Goal: Information Seeking & Learning: Compare options

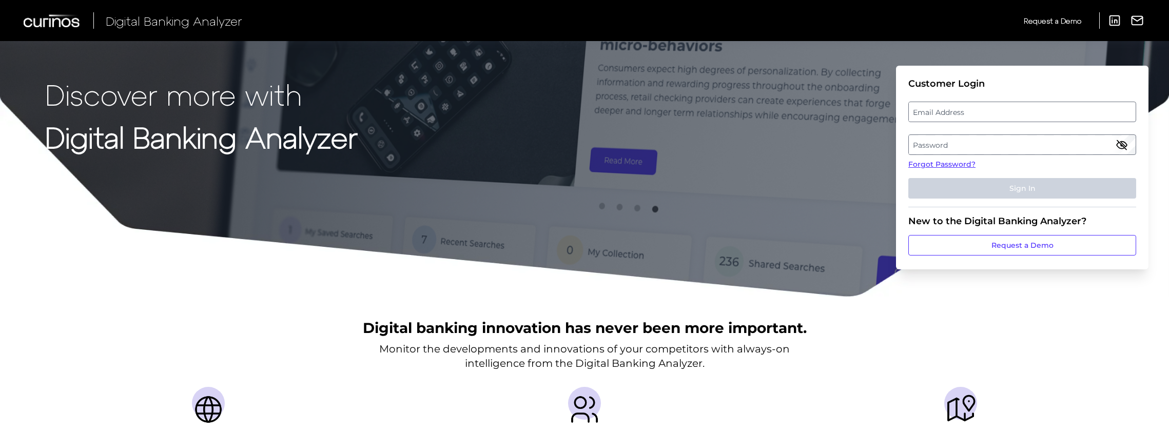
drag, startPoint x: 938, startPoint y: 357, endPoint x: 932, endPoint y: 320, distance: 38.0
click at [938, 357] on div "Digital banking innovation has never been more important. Monitor the developme…" at bounding box center [584, 437] width 1169 height 279
click at [947, 114] on label "Email Address" at bounding box center [1022, 112] width 226 height 18
click at [947, 114] on input "email" at bounding box center [1022, 112] width 228 height 21
click at [969, 149] on label "Password" at bounding box center [1022, 144] width 226 height 18
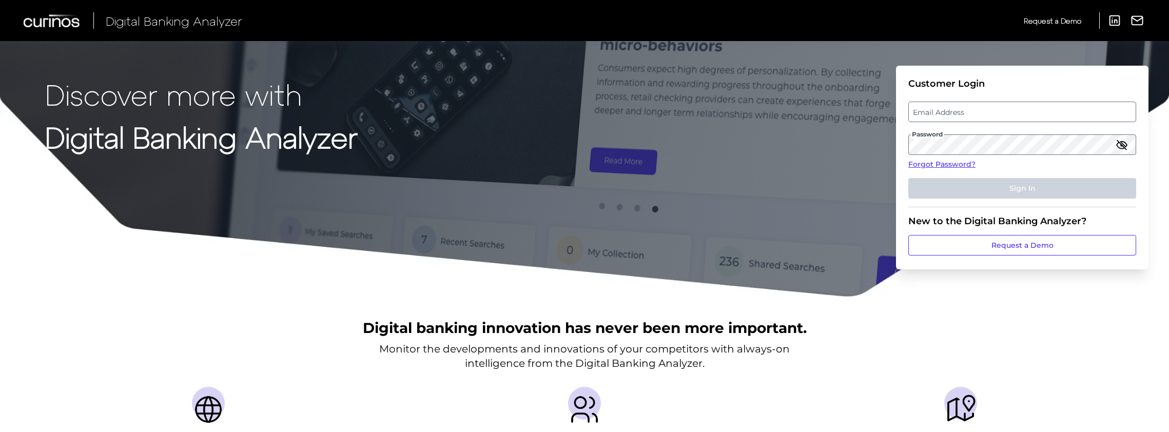
click at [942, 108] on label "Email Address" at bounding box center [1022, 112] width 226 height 18
click at [942, 108] on input "email" at bounding box center [1022, 112] width 228 height 21
type input "helena.c.melrose@hsbc.com"
click at [971, 143] on label "Password" at bounding box center [1022, 144] width 226 height 18
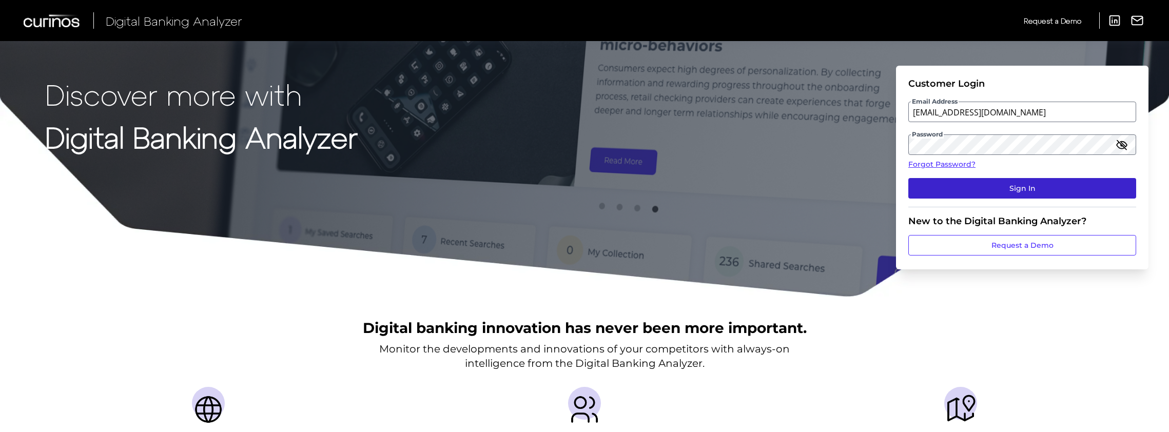
click at [985, 187] on button "Sign In" at bounding box center [1022, 188] width 228 height 21
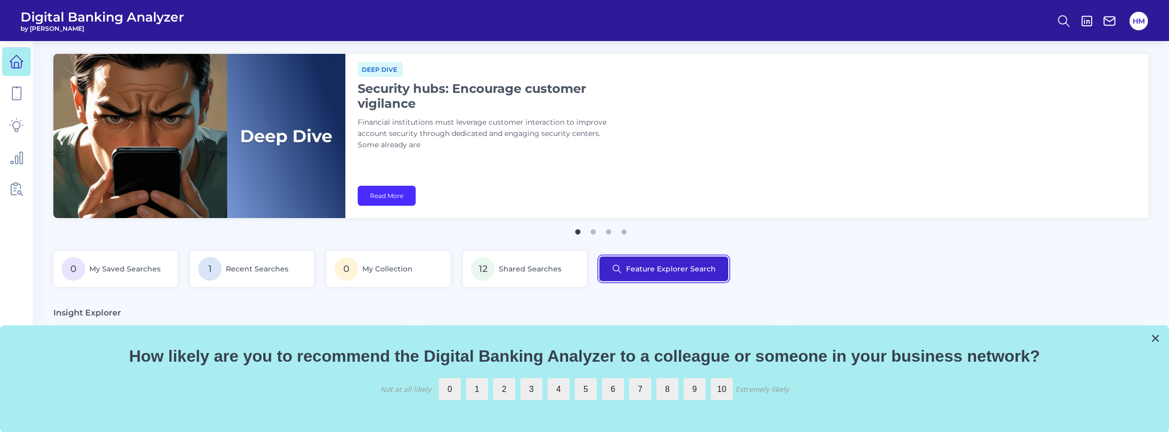
click at [660, 267] on button "Feature Explorer Search" at bounding box center [663, 269] width 129 height 25
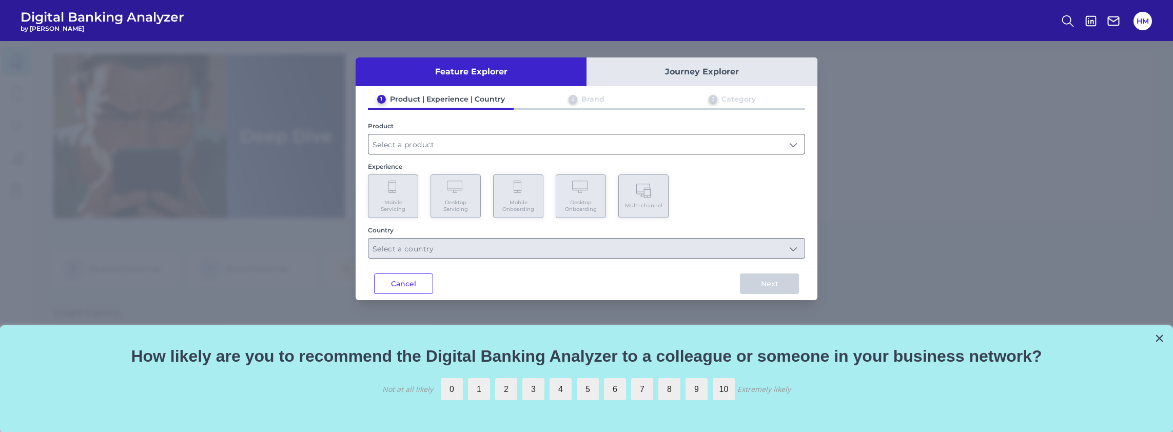
click at [396, 142] on input "text" at bounding box center [586, 143] width 436 height 19
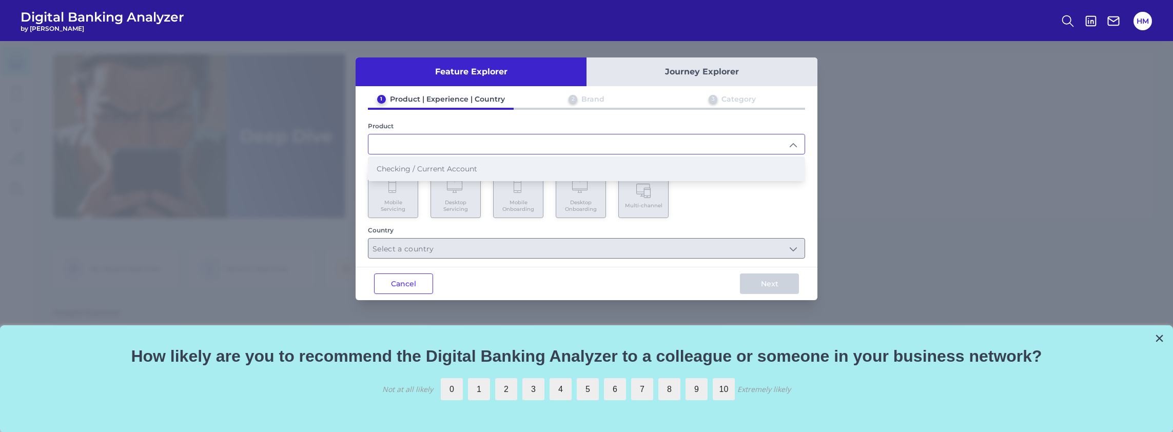
click at [400, 171] on span "Checking / Current Account" at bounding box center [427, 168] width 101 height 9
type input "Checking / Current Account"
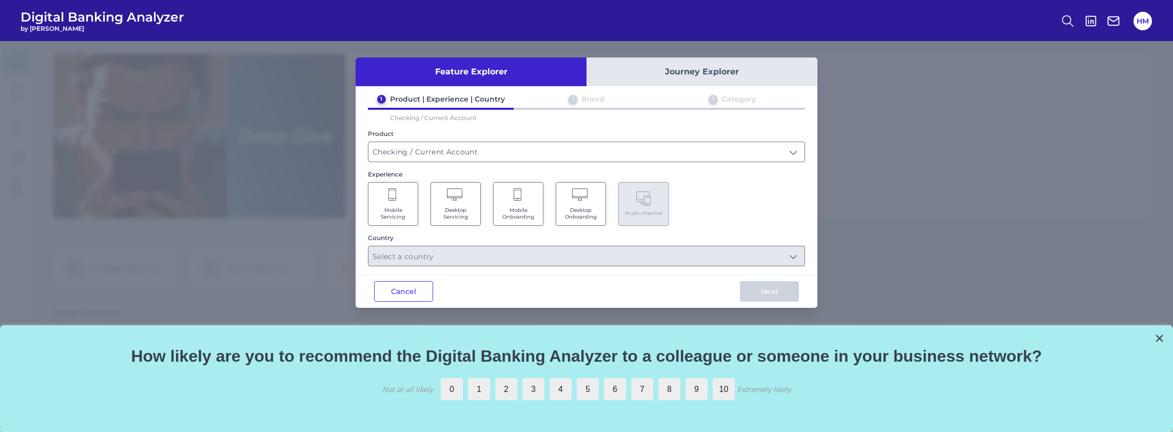
click at [403, 208] on span "Mobile Servicing" at bounding box center [393, 213] width 39 height 13
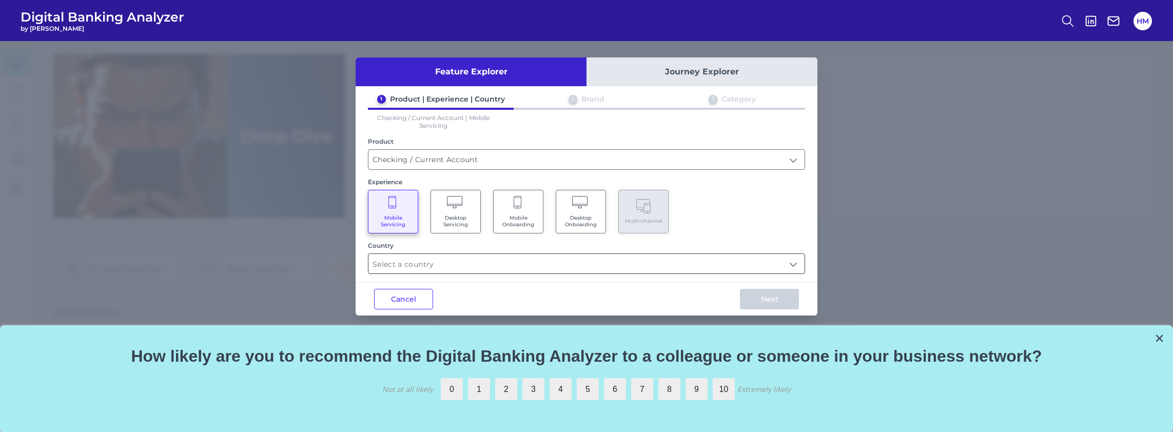
click at [406, 257] on input "text" at bounding box center [586, 263] width 436 height 19
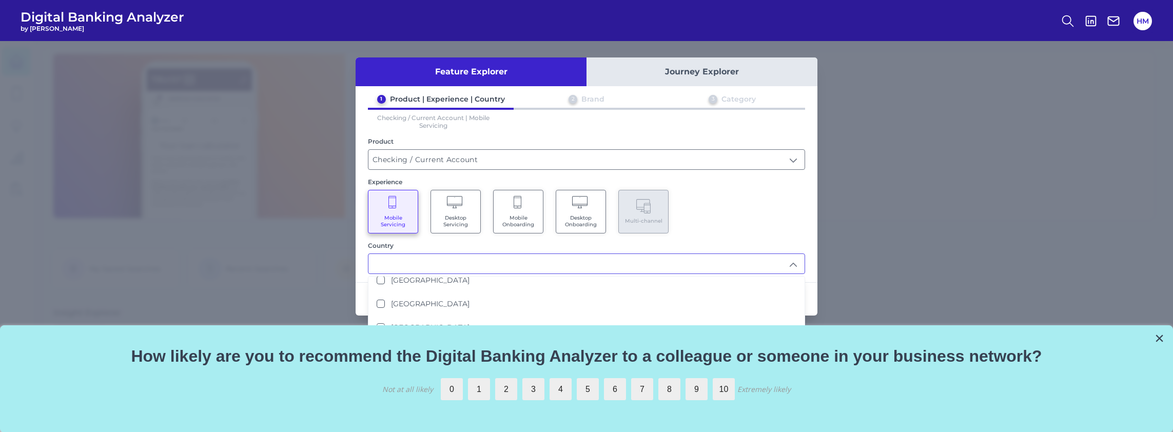
scroll to position [212, 0]
click at [1159, 337] on button "×" at bounding box center [1159, 338] width 10 height 16
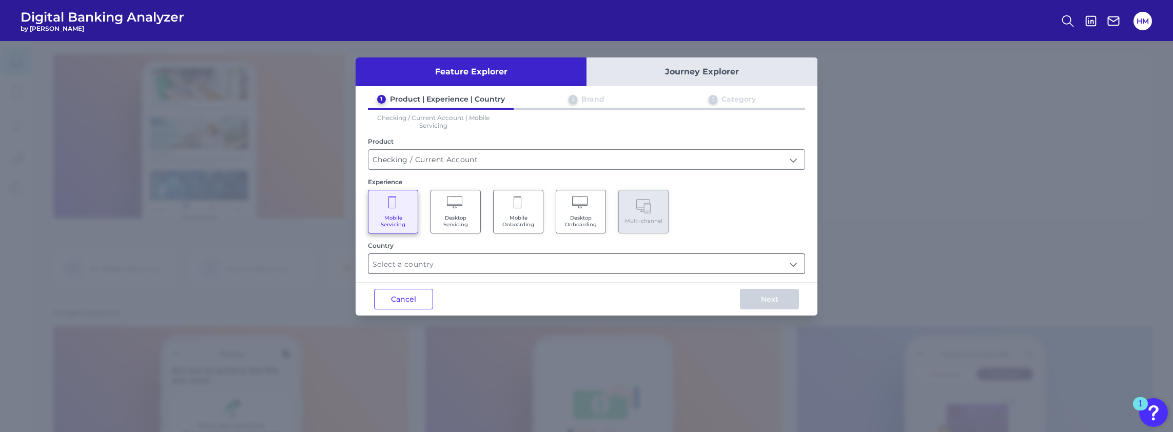
click at [415, 263] on input "text" at bounding box center [586, 263] width 436 height 19
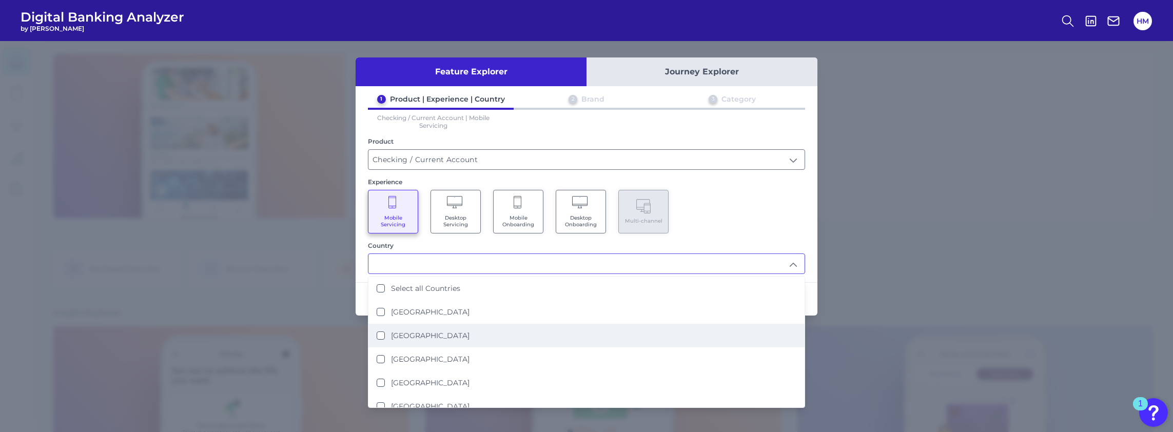
click at [422, 331] on label "United Kingdom" at bounding box center [430, 335] width 79 height 9
type input "United Kingdom"
click at [775, 215] on div "Mobile Servicing Desktop Servicing Mobile Onboarding Desktop Onboarding Multi-c…" at bounding box center [586, 212] width 437 height 44
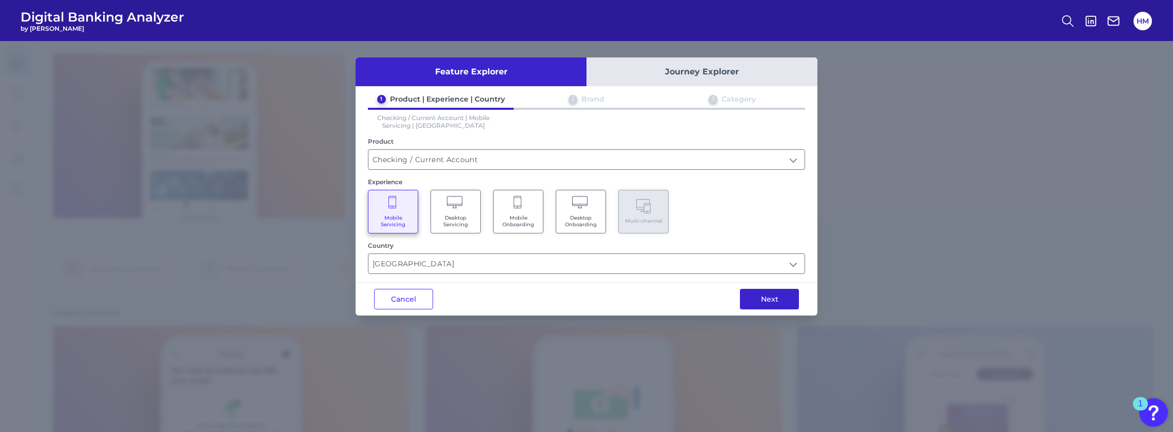
click at [775, 296] on button "Next" at bounding box center [769, 299] width 59 height 21
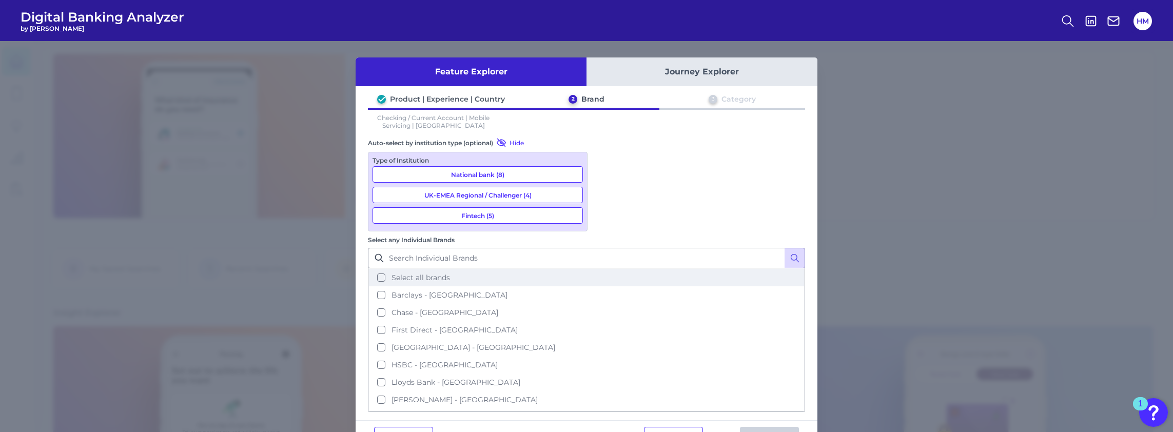
click at [450, 273] on span "Select all brands" at bounding box center [420, 277] width 58 height 9
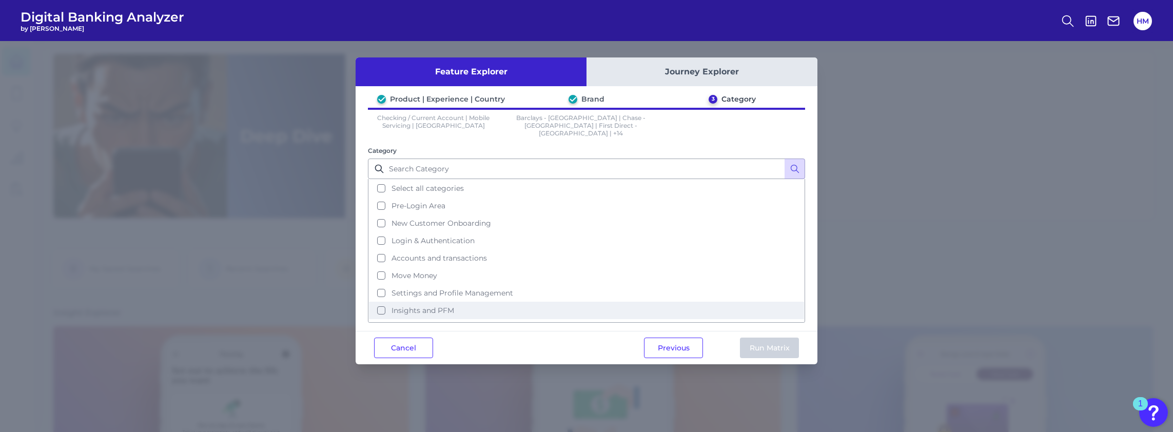
click at [381, 302] on button "Insights and PFM" at bounding box center [586, 310] width 435 height 17
click at [771, 338] on button "Run Matrix" at bounding box center [769, 348] width 59 height 21
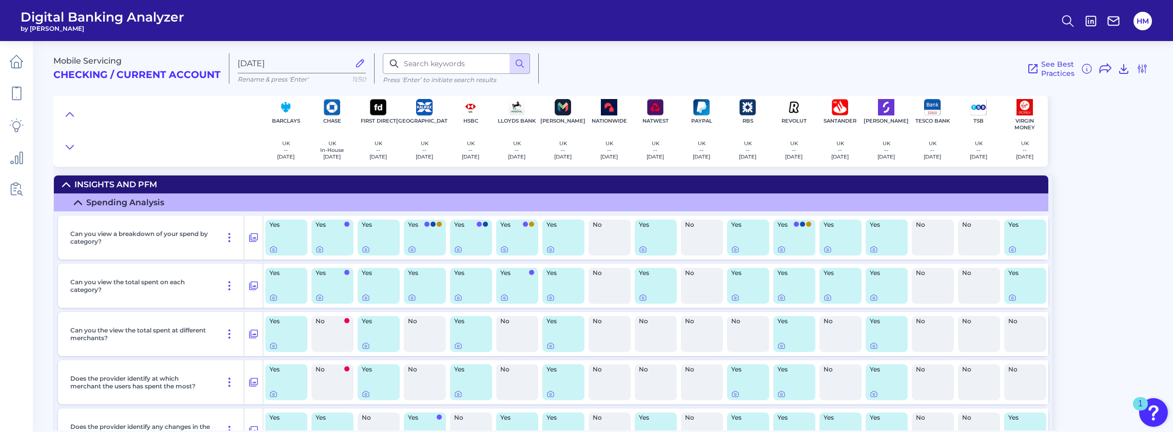
scroll to position [51, 0]
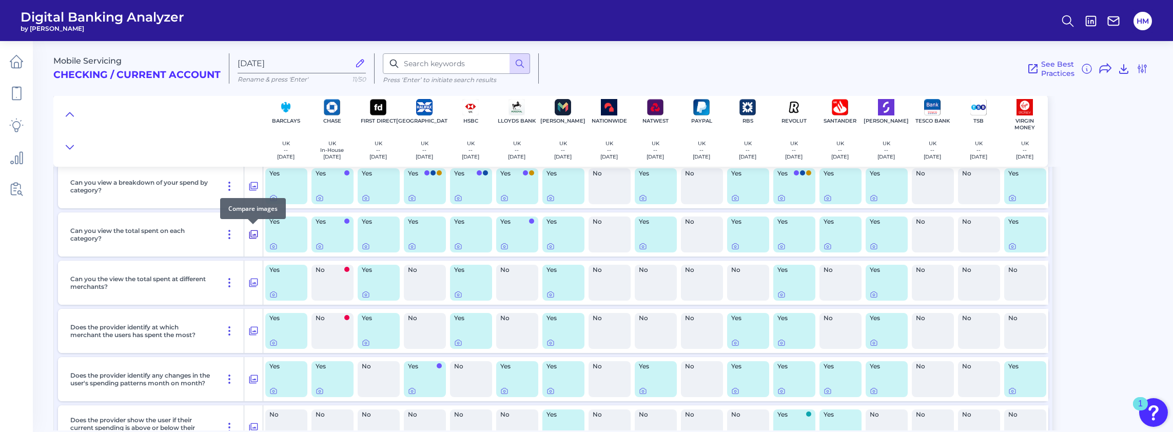
click at [253, 231] on icon at bounding box center [253, 234] width 10 height 12
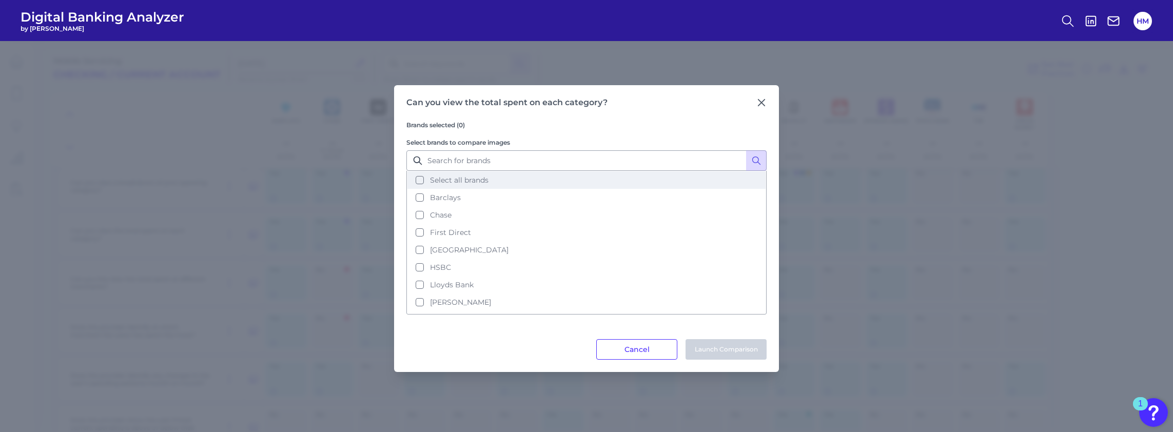
click at [472, 177] on span "Select all brands" at bounding box center [459, 179] width 58 height 9
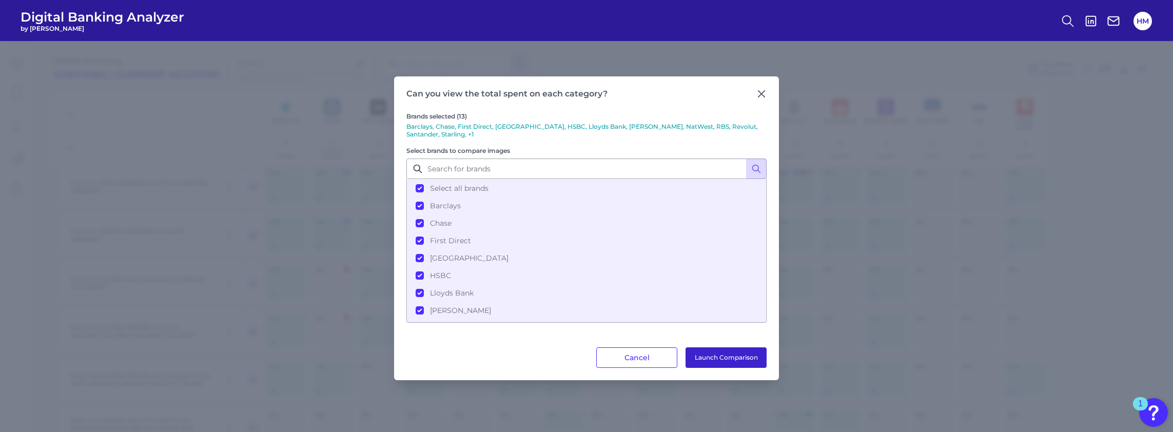
click at [701, 357] on button "Launch Comparison" at bounding box center [725, 357] width 81 height 21
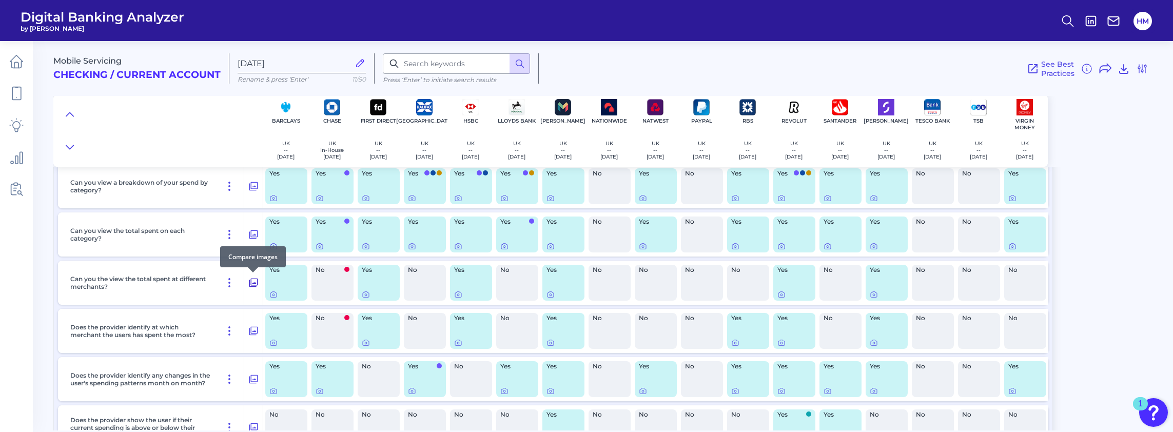
click at [250, 286] on icon at bounding box center [253, 283] width 10 height 12
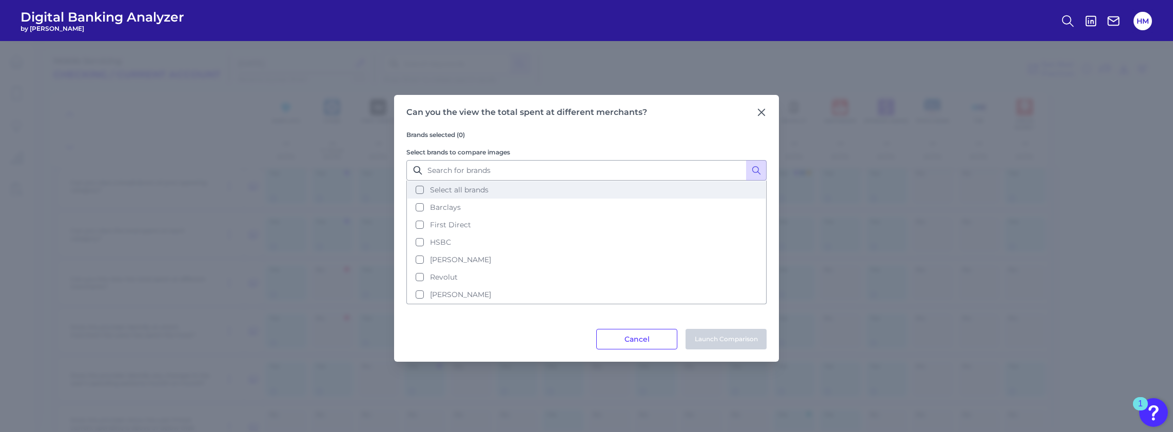
click at [437, 188] on span "Select all brands" at bounding box center [459, 189] width 58 height 9
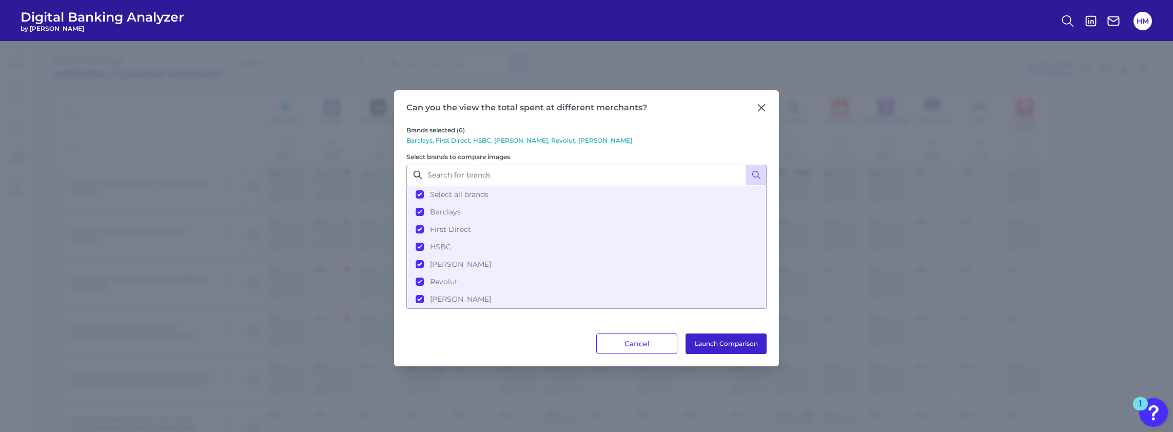
click at [710, 340] on button "Launch Comparison" at bounding box center [725, 344] width 81 height 21
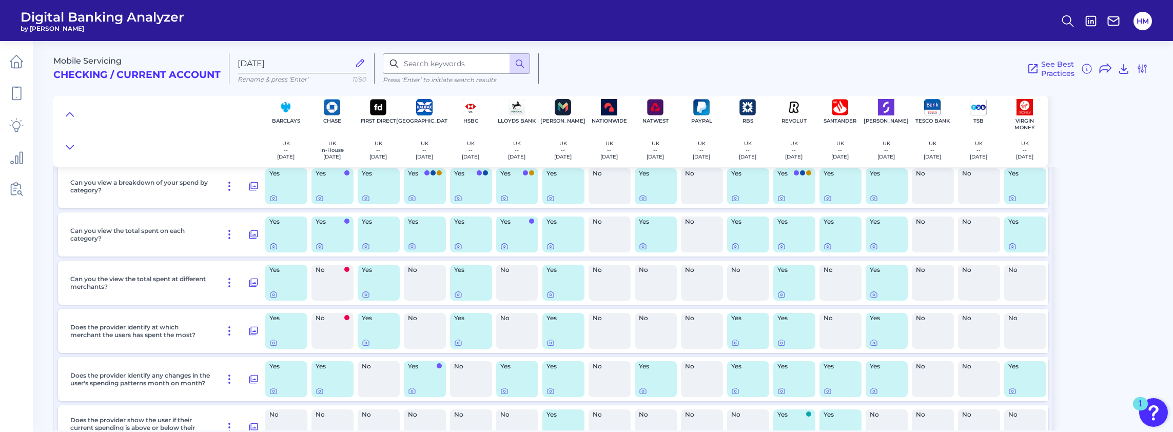
click at [620, 344] on div "No" at bounding box center [610, 331] width 42 height 36
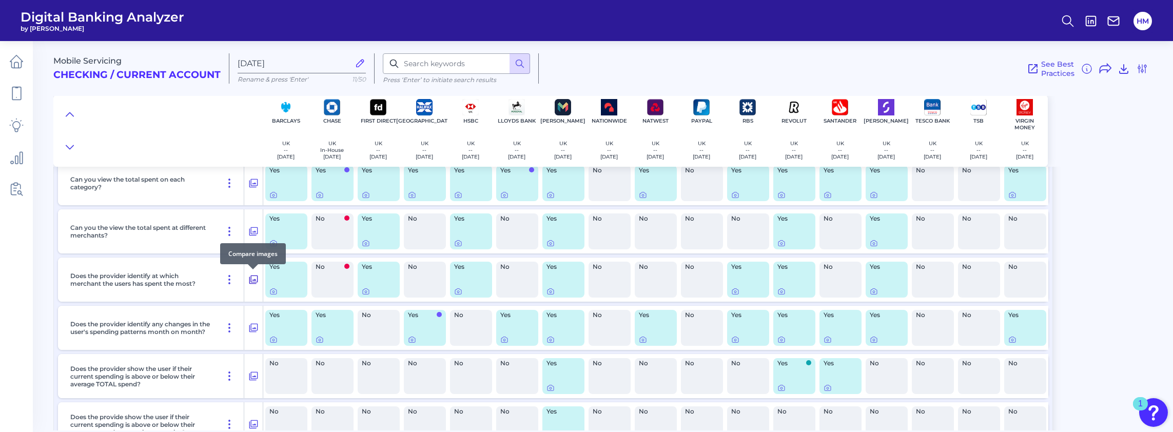
click at [254, 283] on icon at bounding box center [253, 279] width 10 height 12
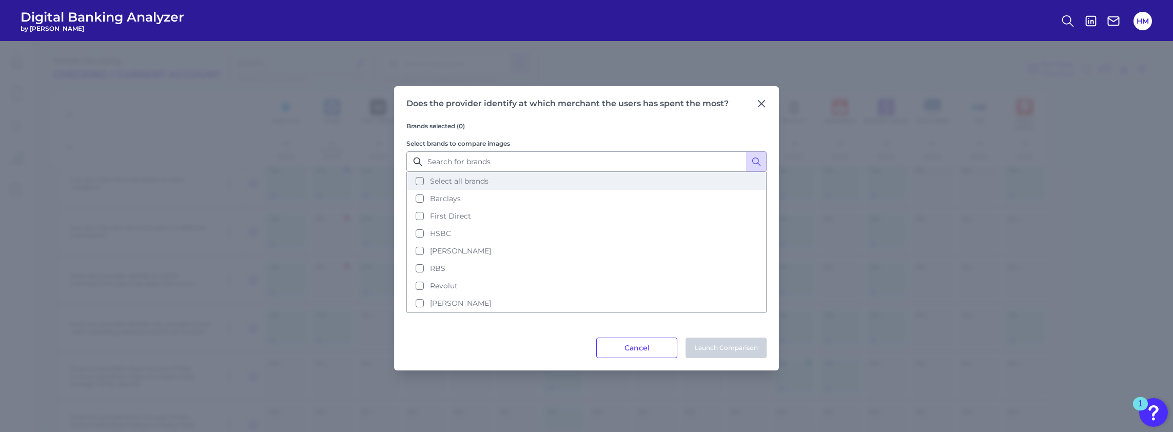
click at [422, 186] on button "Select all brands" at bounding box center [586, 180] width 358 height 17
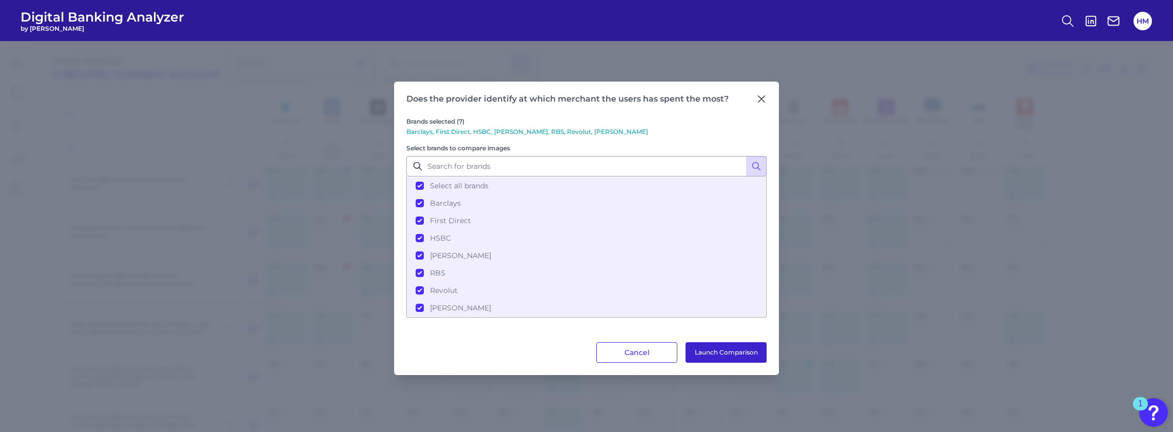
click at [709, 343] on button "Launch Comparison" at bounding box center [725, 352] width 81 height 21
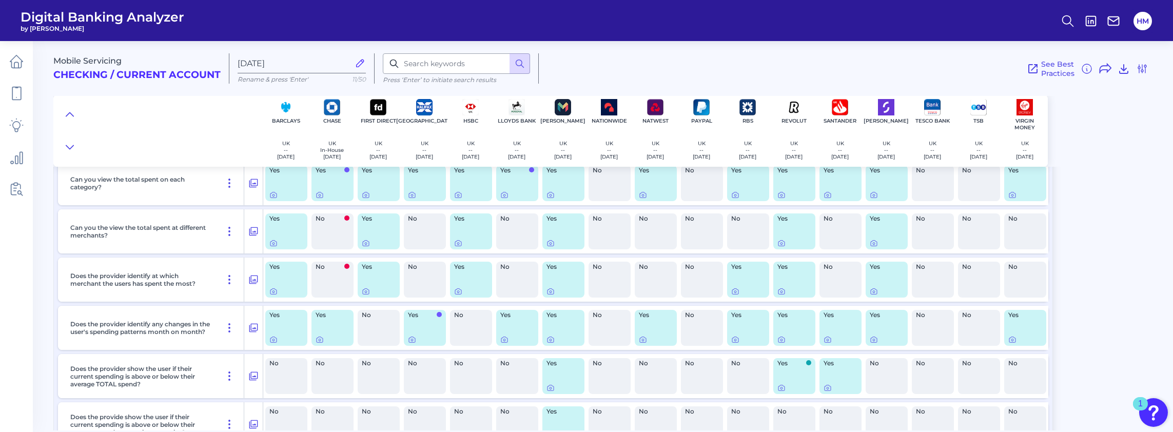
scroll to position [154, 0]
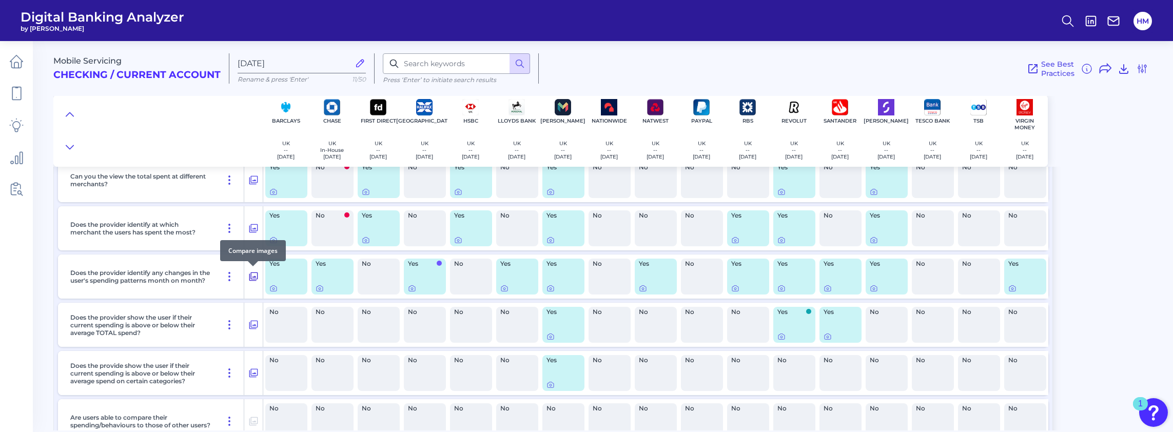
click at [254, 276] on icon at bounding box center [253, 276] width 10 height 12
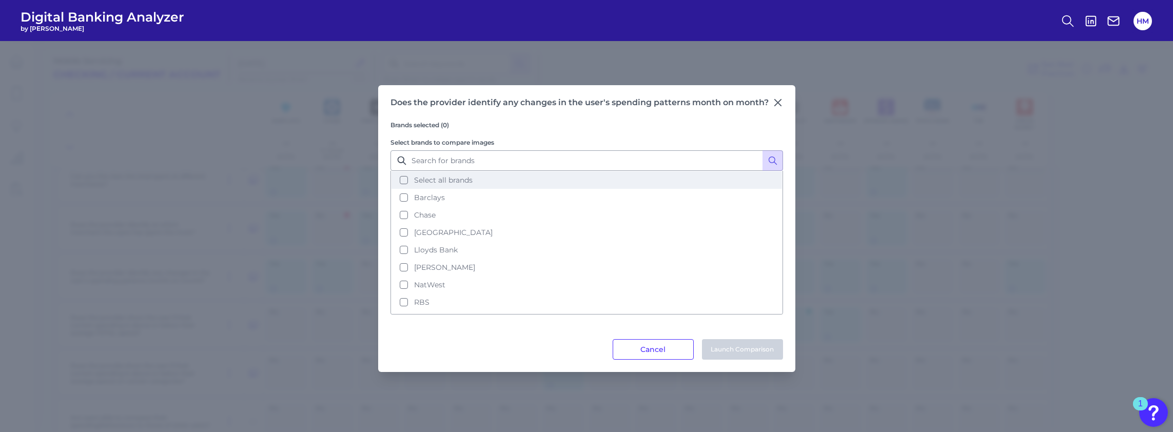
click at [400, 180] on button "Select all brands" at bounding box center [586, 179] width 390 height 17
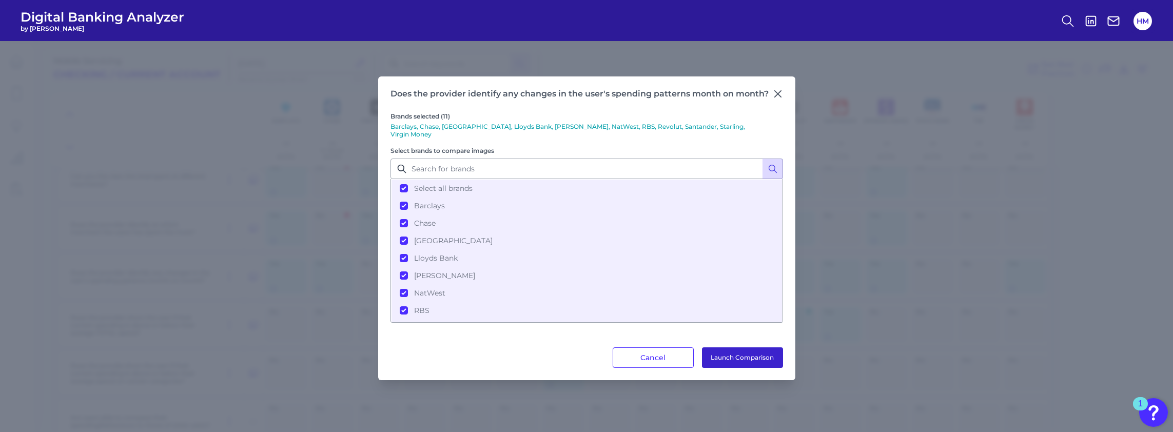
click at [730, 352] on button "Launch Comparison" at bounding box center [742, 357] width 81 height 21
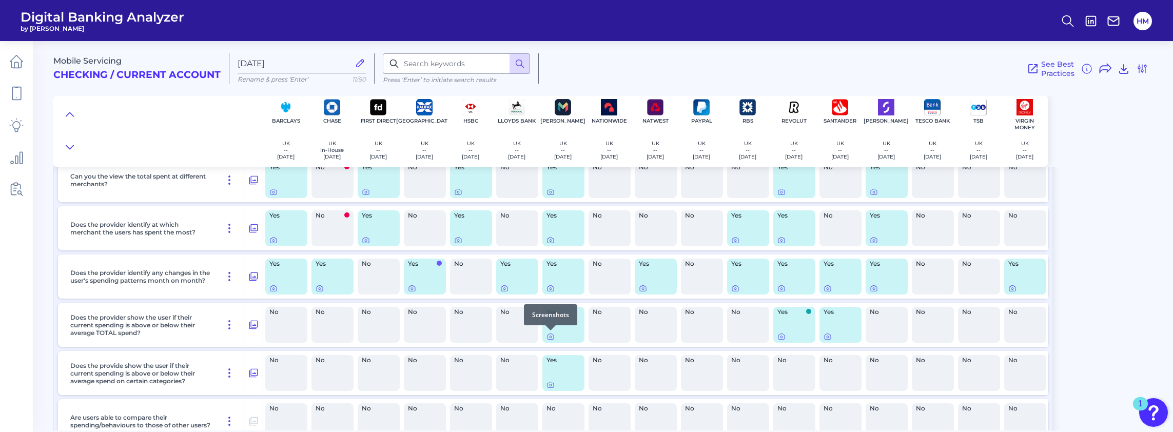
click at [551, 334] on div at bounding box center [550, 330] width 10 height 10
click at [550, 337] on icon at bounding box center [550, 336] width 8 height 8
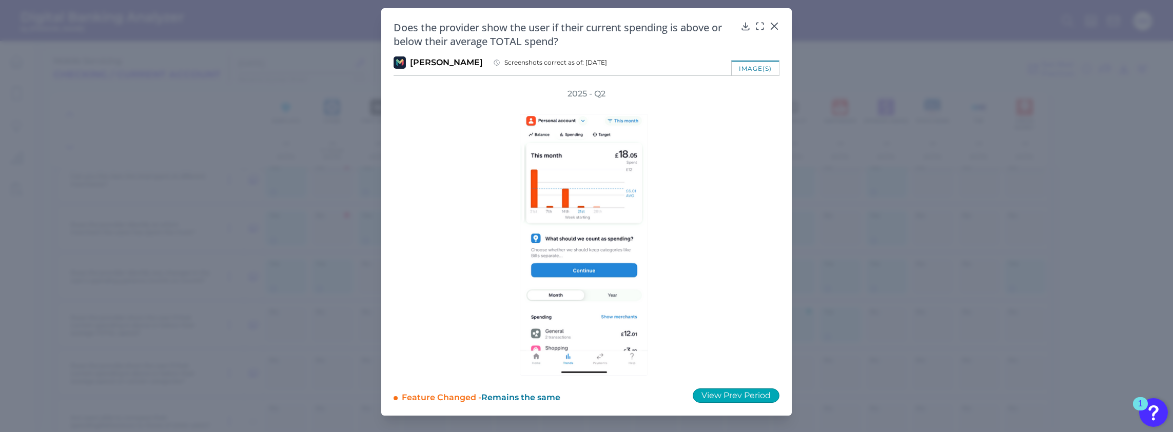
click at [718, 390] on button "View Prev Period" at bounding box center [736, 395] width 87 height 14
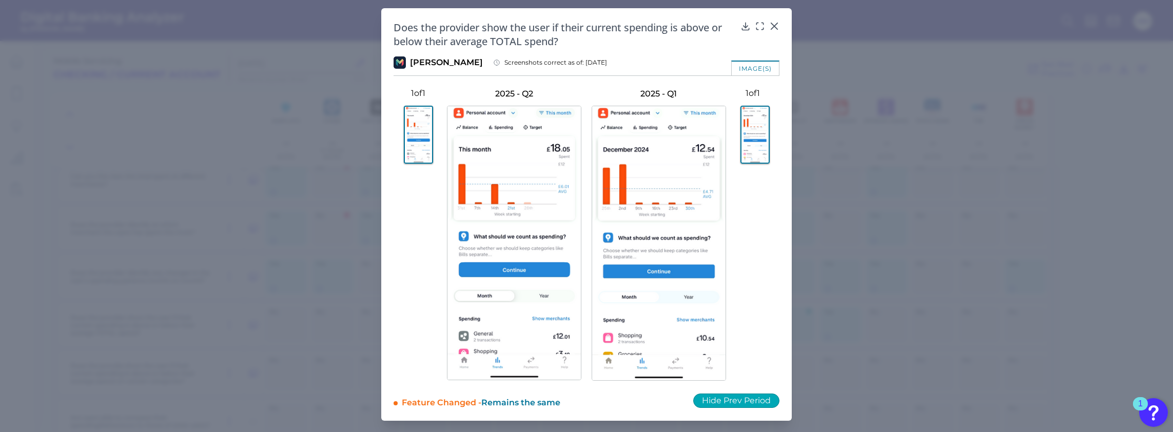
click at [727, 399] on button "Hide Prev Period" at bounding box center [736, 401] width 86 height 14
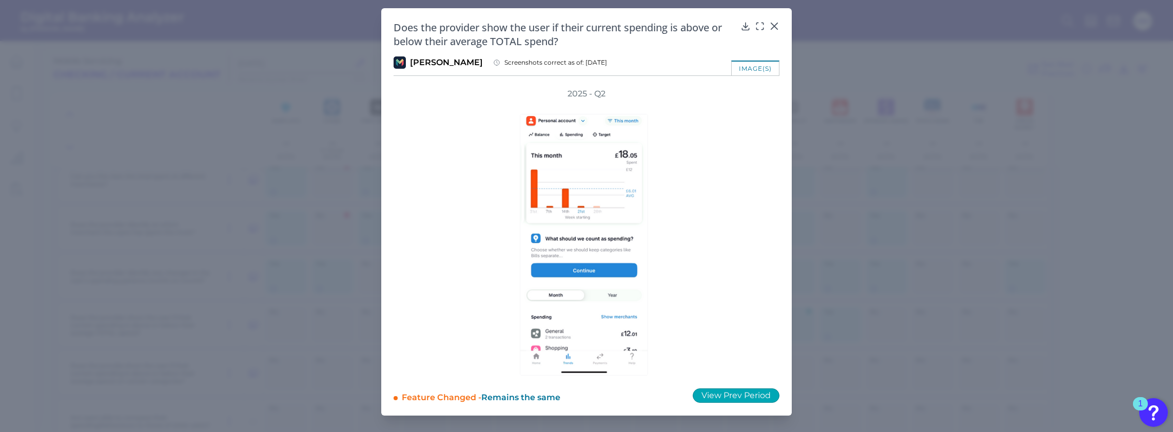
click at [722, 390] on button "View Prev Period" at bounding box center [736, 395] width 87 height 14
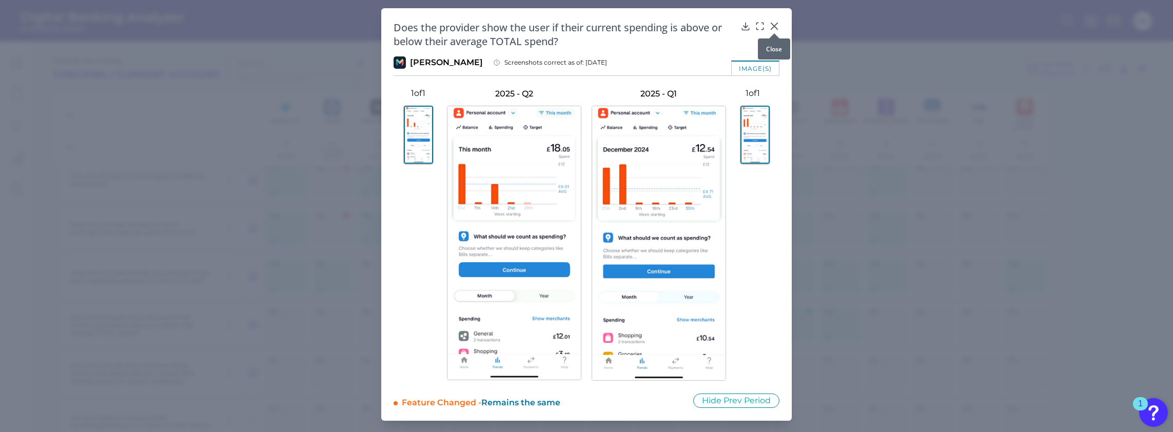
click at [773, 29] on div at bounding box center [774, 33] width 10 height 10
click at [776, 27] on icon at bounding box center [774, 26] width 10 height 10
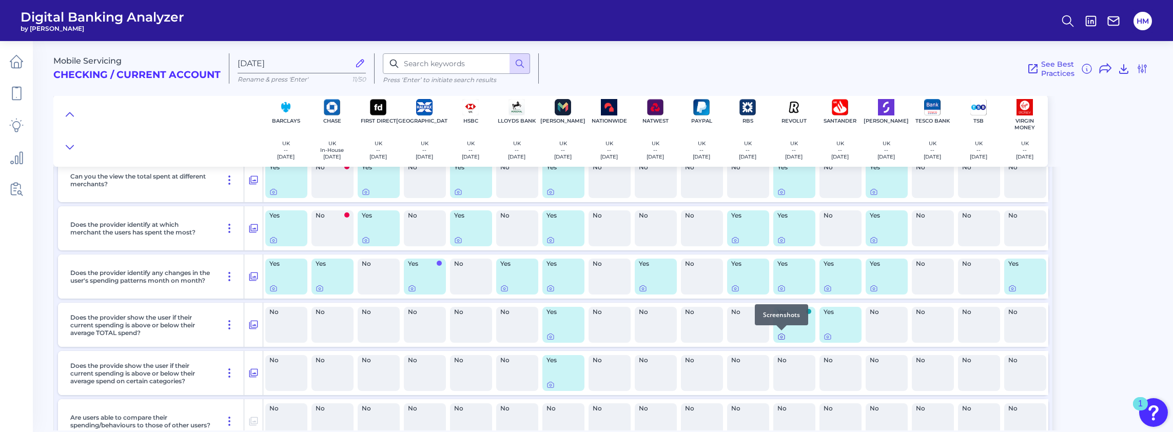
click at [784, 337] on icon at bounding box center [781, 336] width 8 height 8
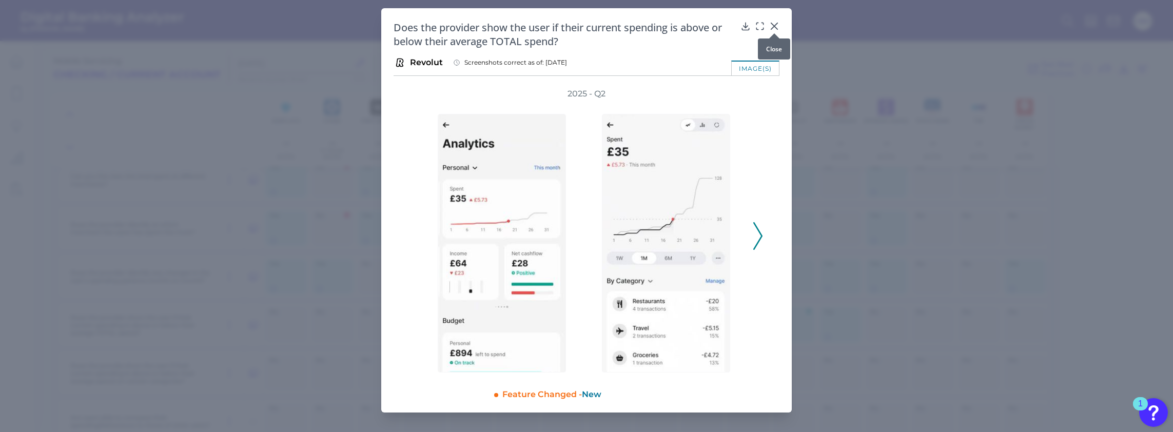
click at [774, 27] on icon at bounding box center [774, 26] width 6 height 6
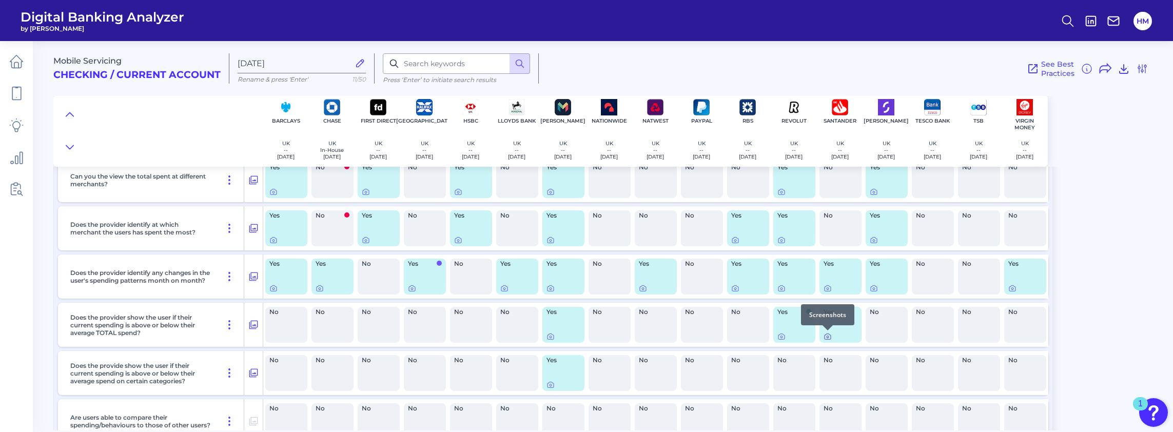
click at [826, 335] on icon at bounding box center [828, 336] width 8 height 8
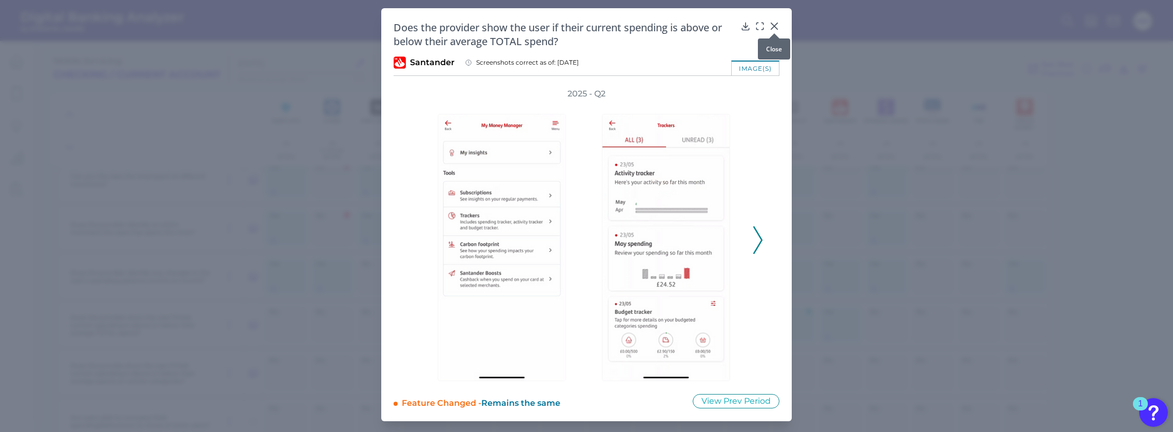
click at [776, 26] on icon at bounding box center [774, 26] width 10 height 10
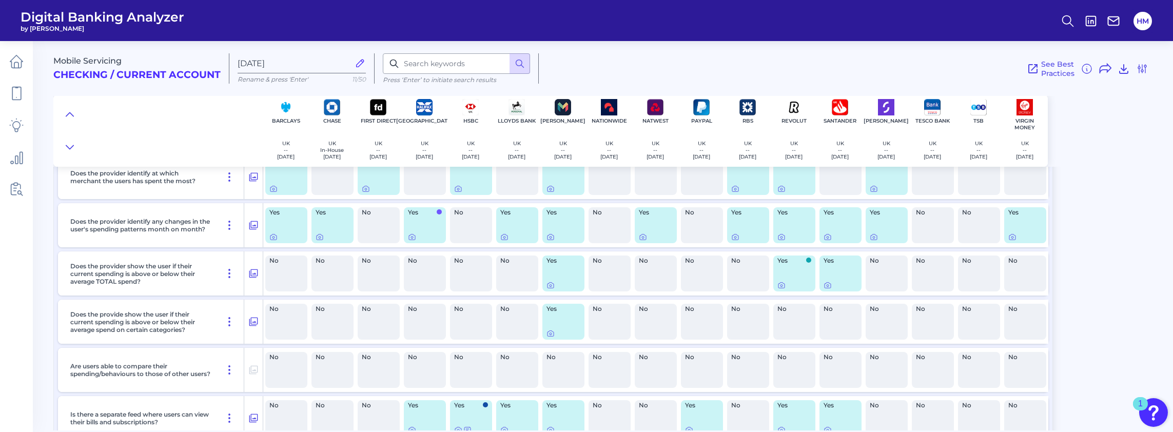
scroll to position [257, 0]
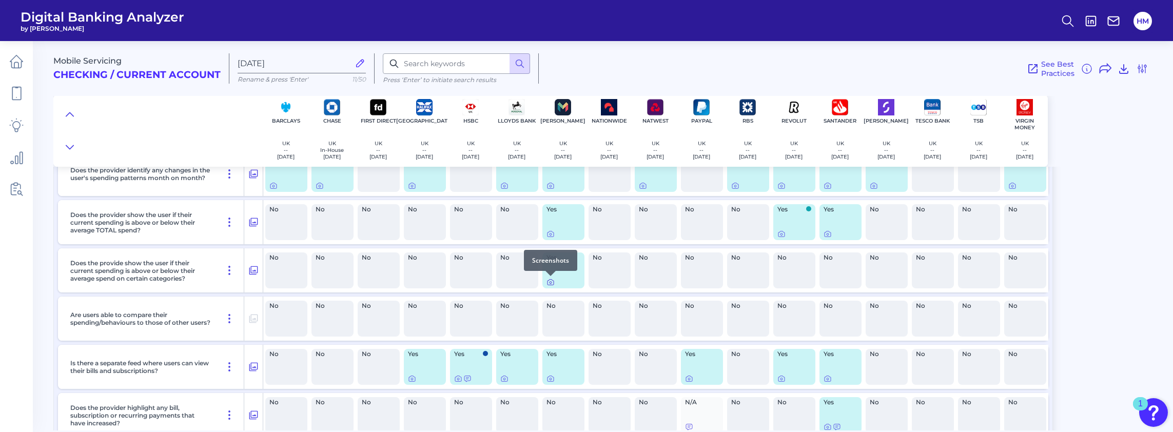
click at [550, 284] on icon at bounding box center [550, 282] width 8 height 8
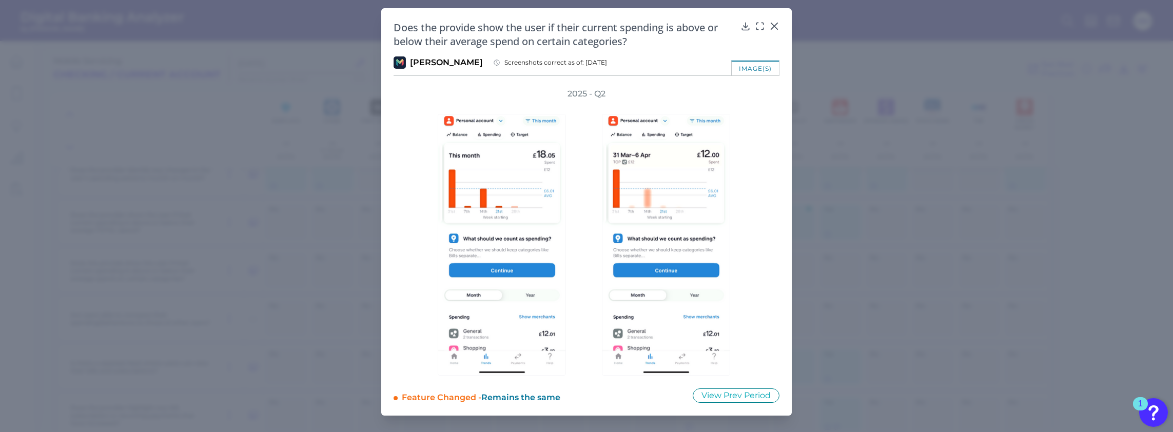
click at [776, 25] on icon at bounding box center [774, 26] width 6 height 6
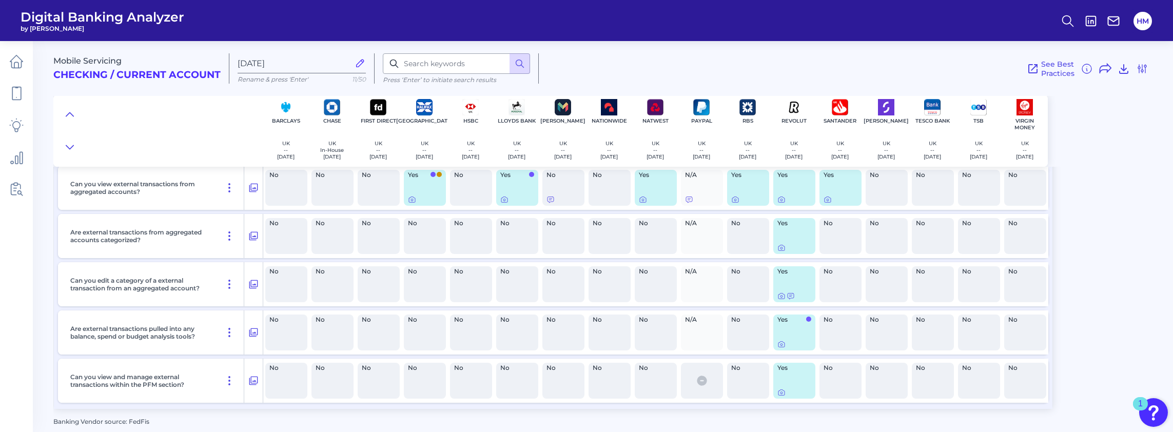
scroll to position [1808, 0]
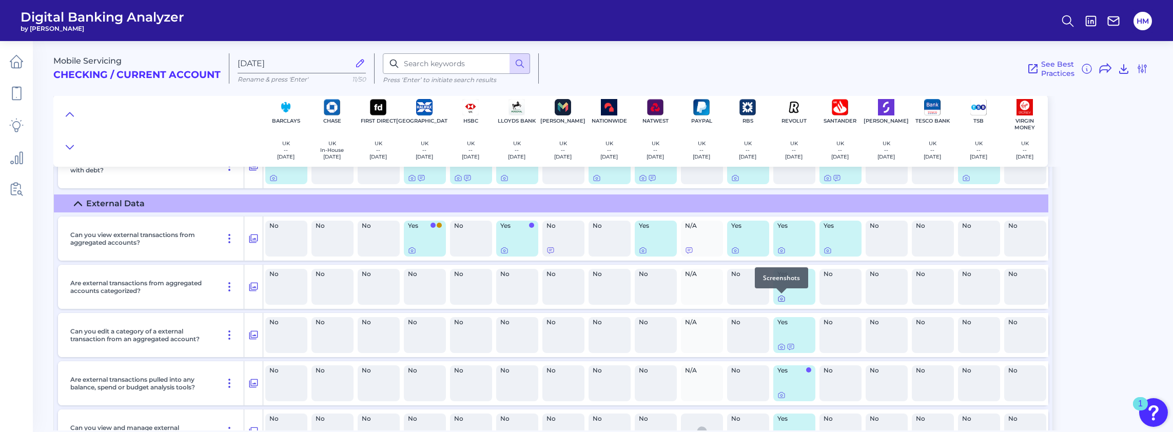
click at [778, 300] on icon at bounding box center [781, 299] width 6 height 6
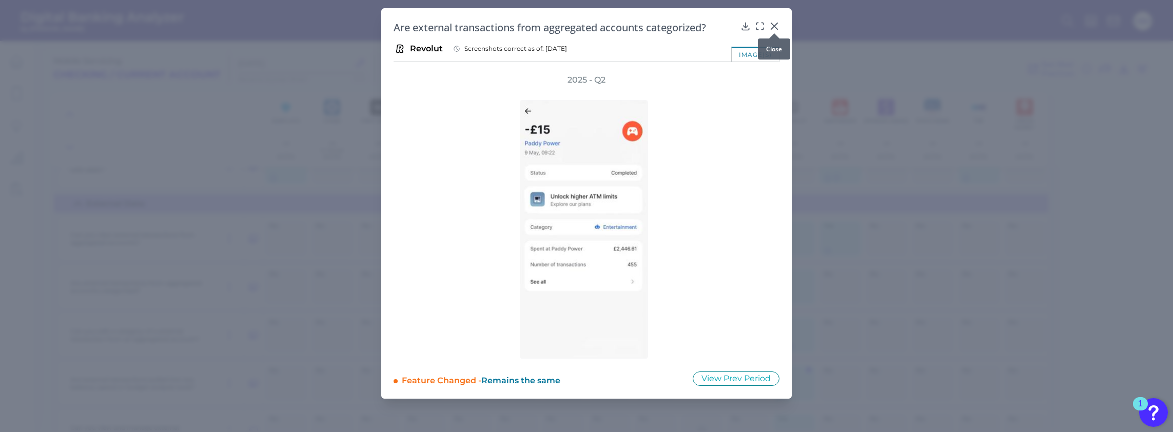
click at [772, 29] on div at bounding box center [774, 33] width 10 height 10
click at [775, 25] on icon at bounding box center [774, 26] width 6 height 6
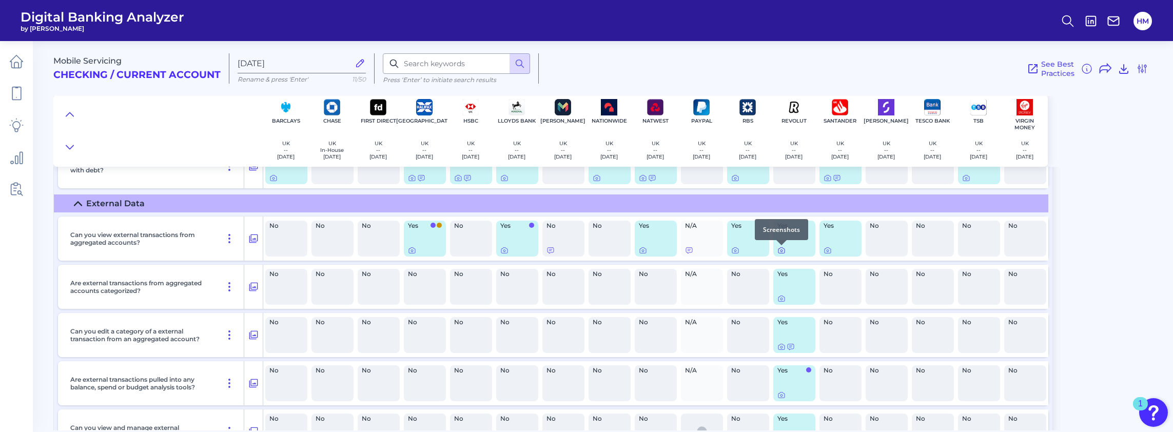
click at [781, 250] on icon at bounding box center [781, 251] width 2 height 2
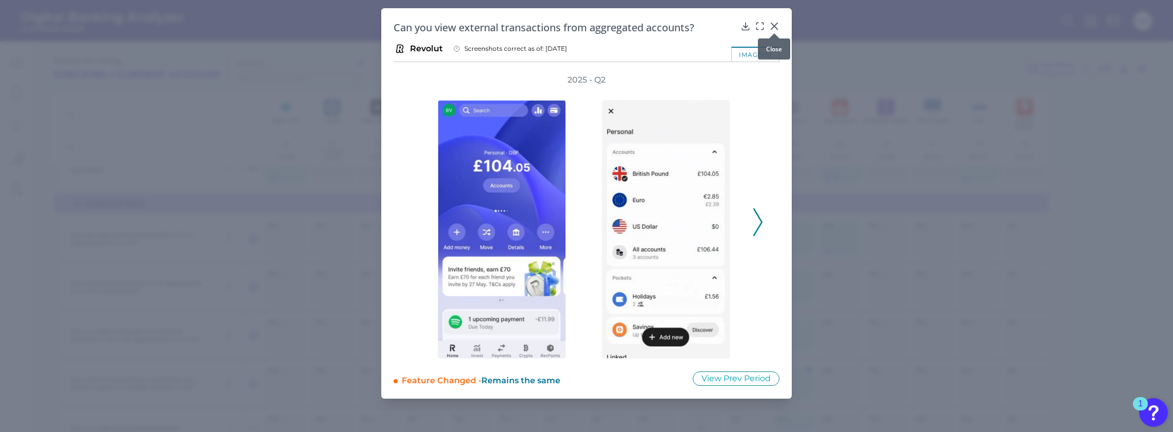
click at [775, 27] on icon at bounding box center [774, 26] width 6 height 6
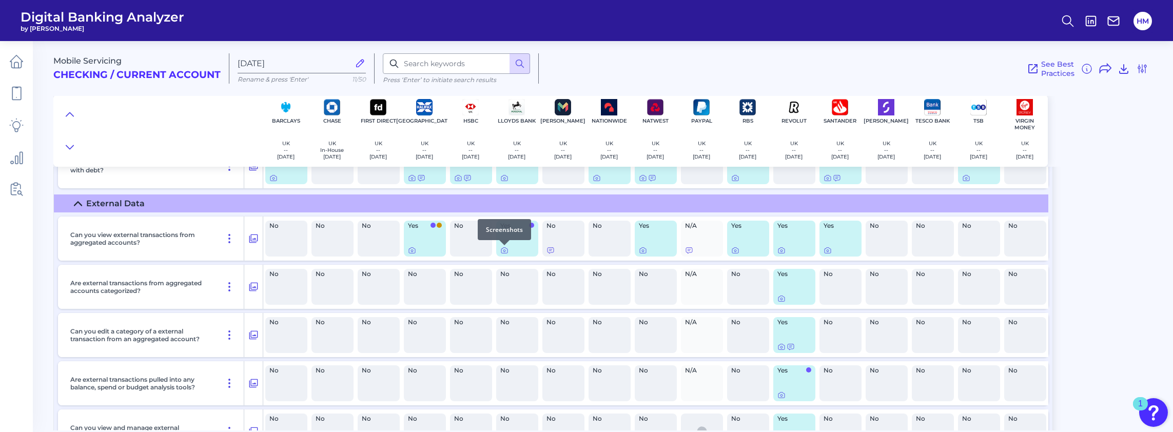
click at [504, 248] on div at bounding box center [504, 245] width 10 height 10
click at [503, 251] on icon at bounding box center [504, 251] width 2 height 2
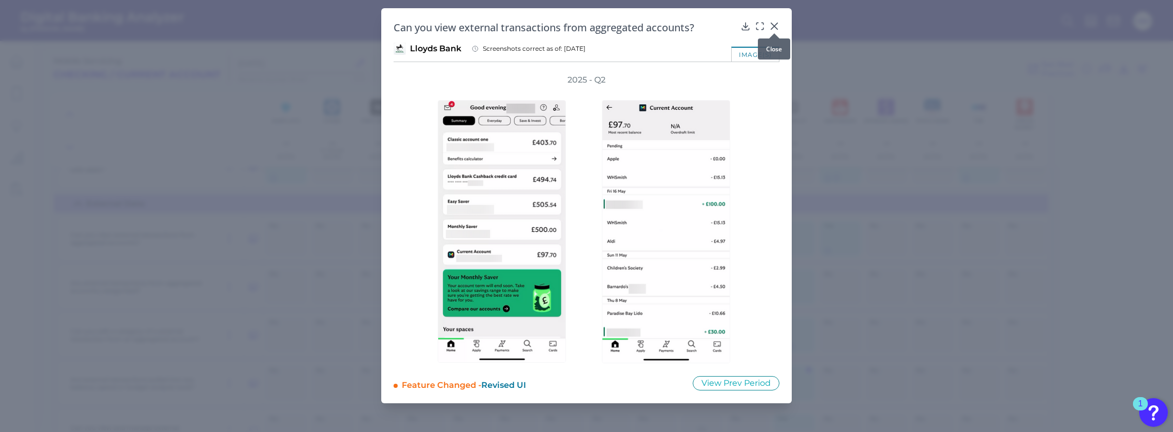
click at [773, 26] on icon at bounding box center [774, 26] width 10 height 10
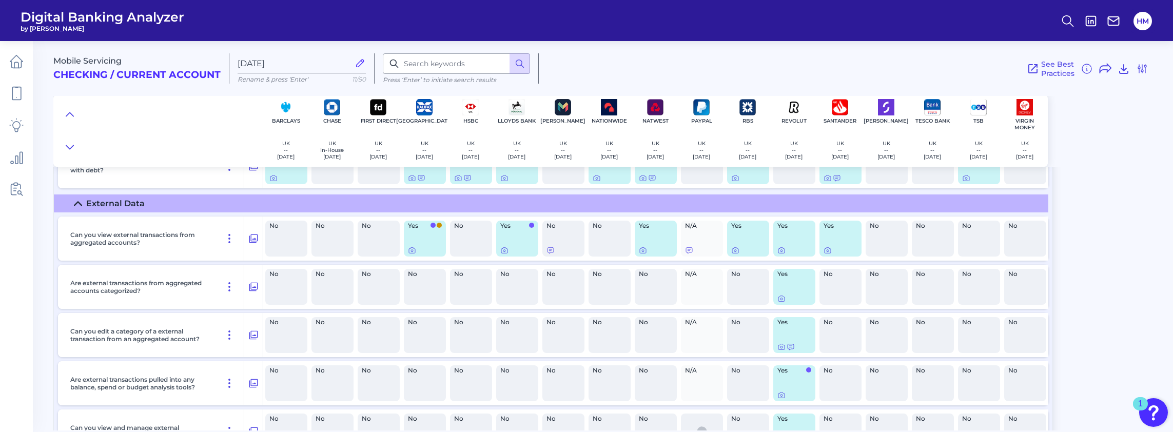
scroll to position [1859, 0]
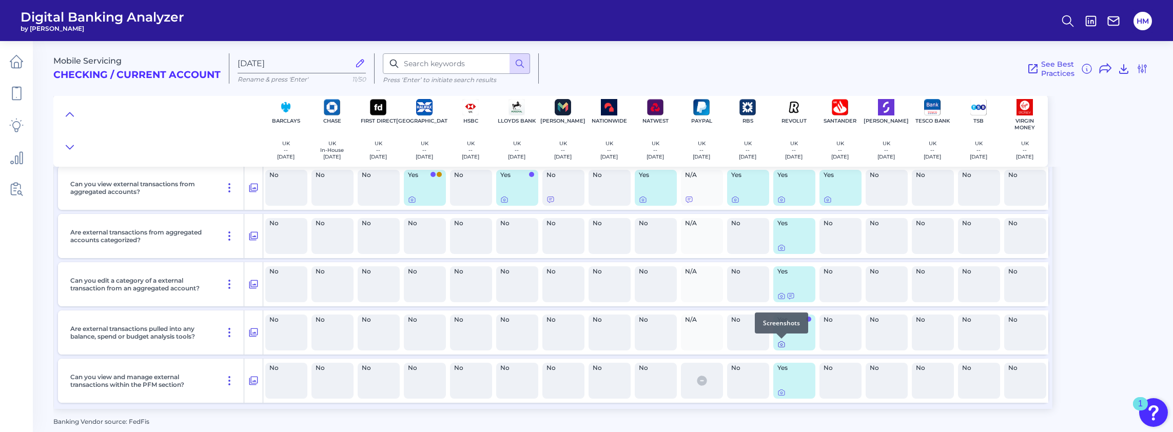
click at [782, 345] on icon at bounding box center [781, 344] width 8 height 8
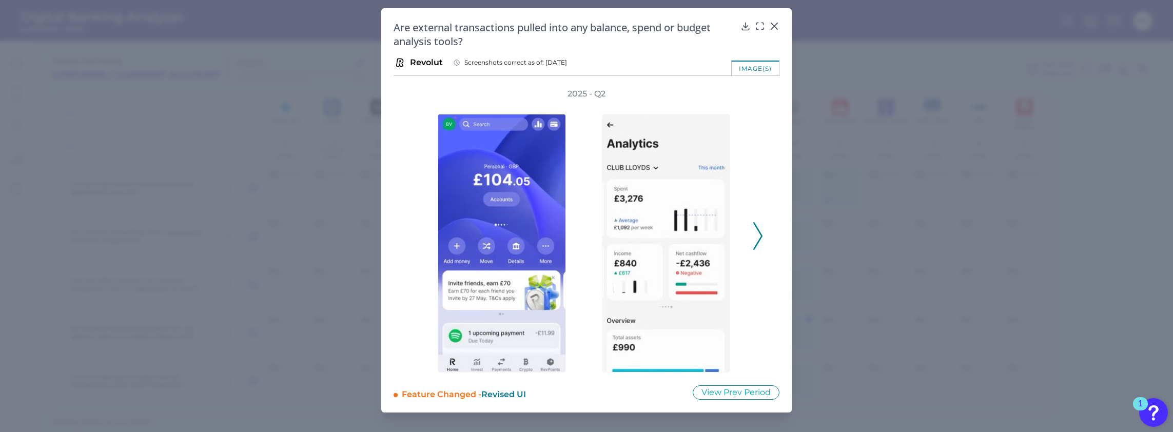
click at [760, 237] on icon at bounding box center [757, 236] width 9 height 28
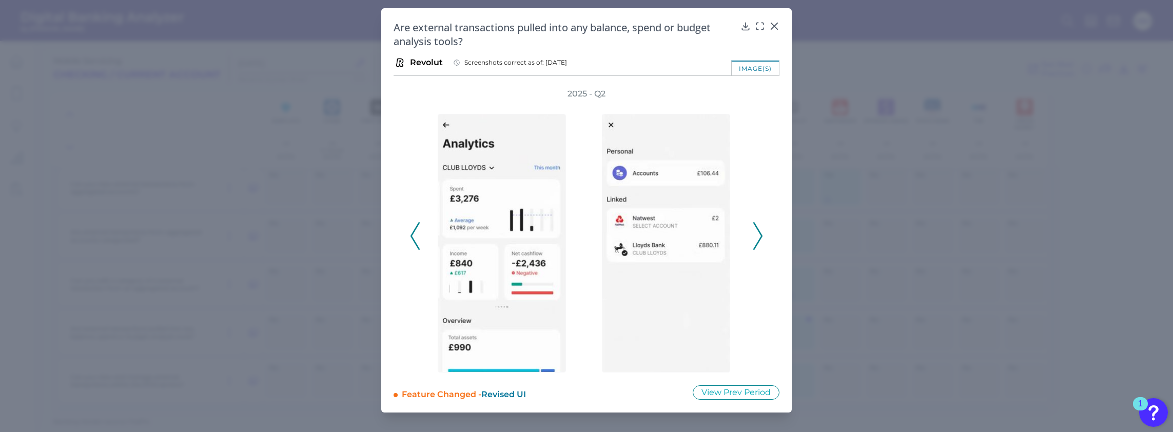
click at [413, 232] on icon at bounding box center [414, 236] width 9 height 28
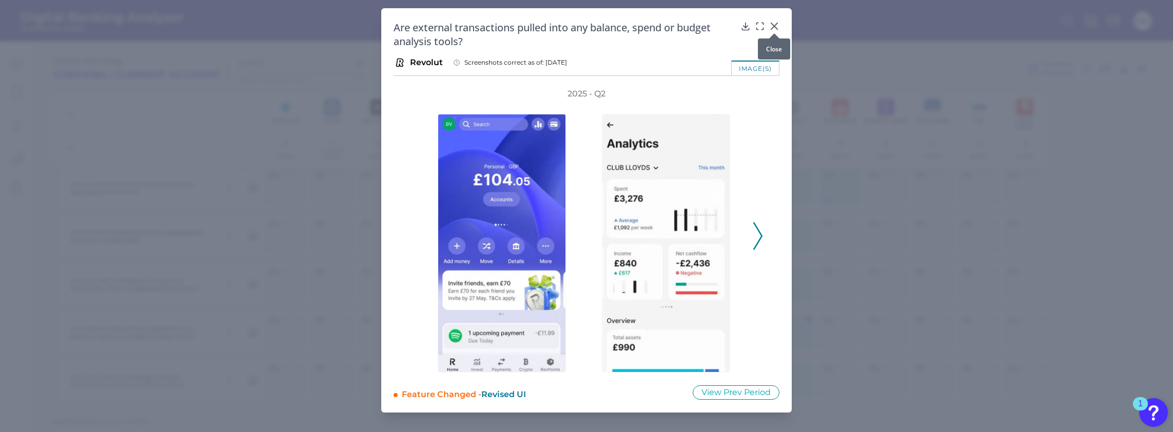
click at [775, 26] on icon at bounding box center [774, 26] width 6 height 6
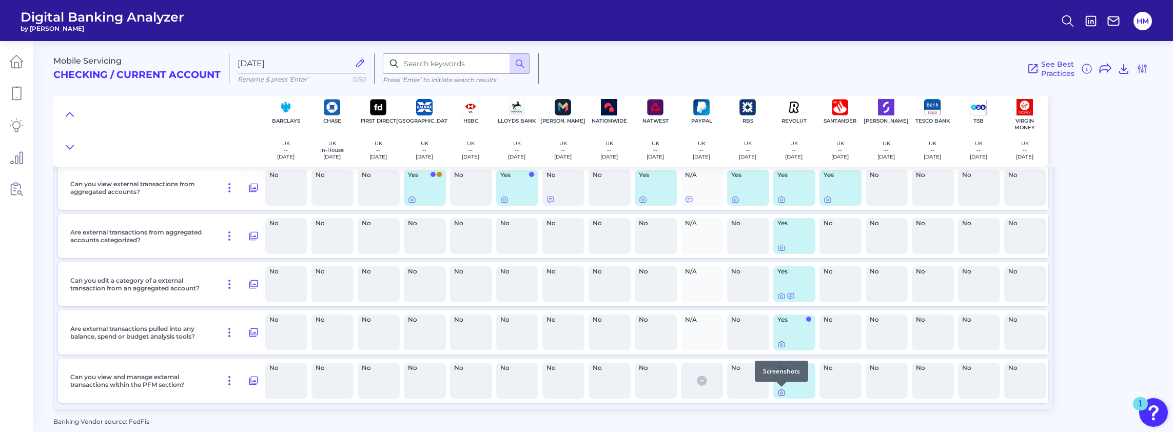
click at [782, 395] on icon at bounding box center [781, 392] width 8 height 8
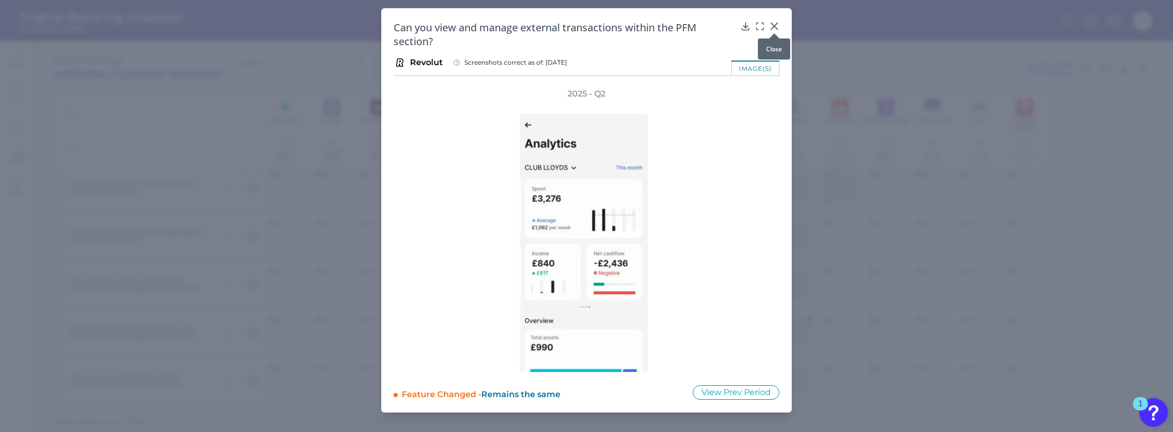
click at [773, 26] on icon at bounding box center [774, 26] width 10 height 10
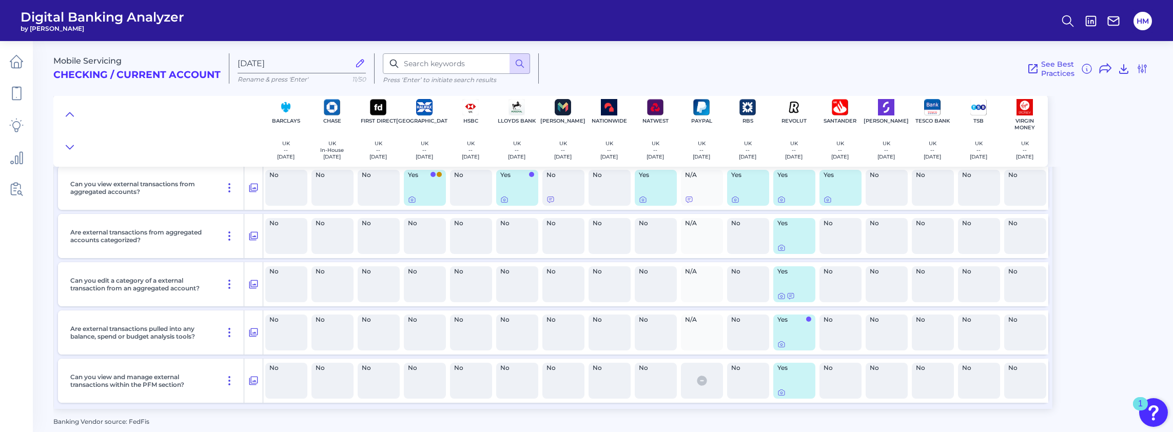
scroll to position [1808, 0]
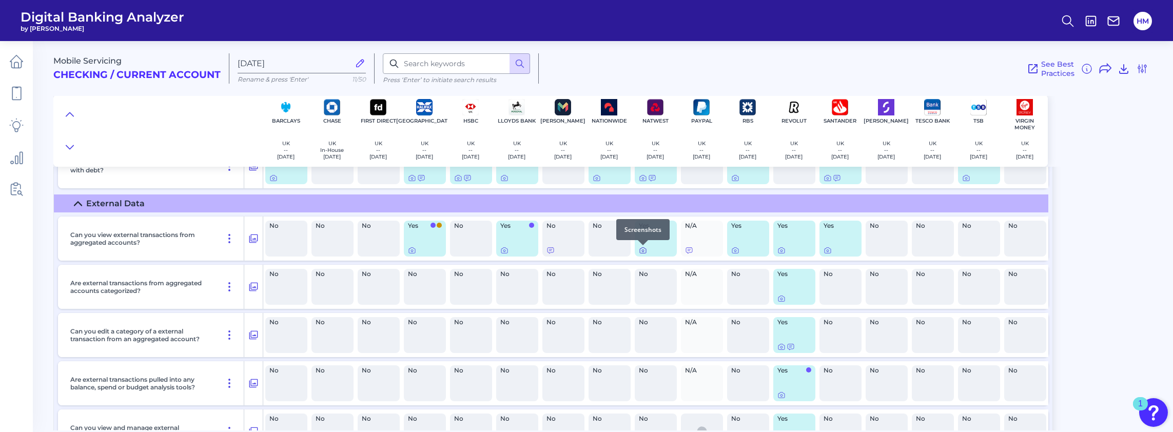
click at [640, 251] on icon at bounding box center [643, 250] width 8 height 8
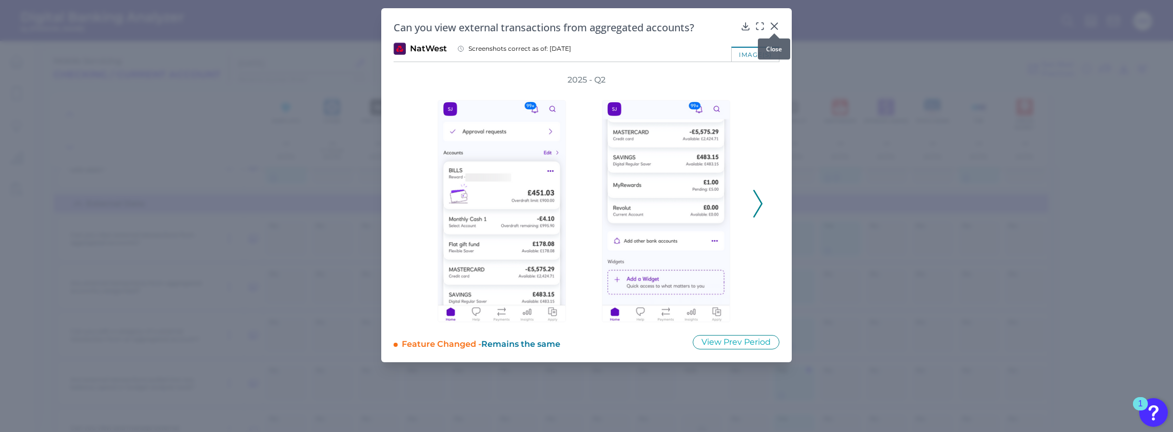
click at [774, 27] on icon at bounding box center [774, 26] width 10 height 10
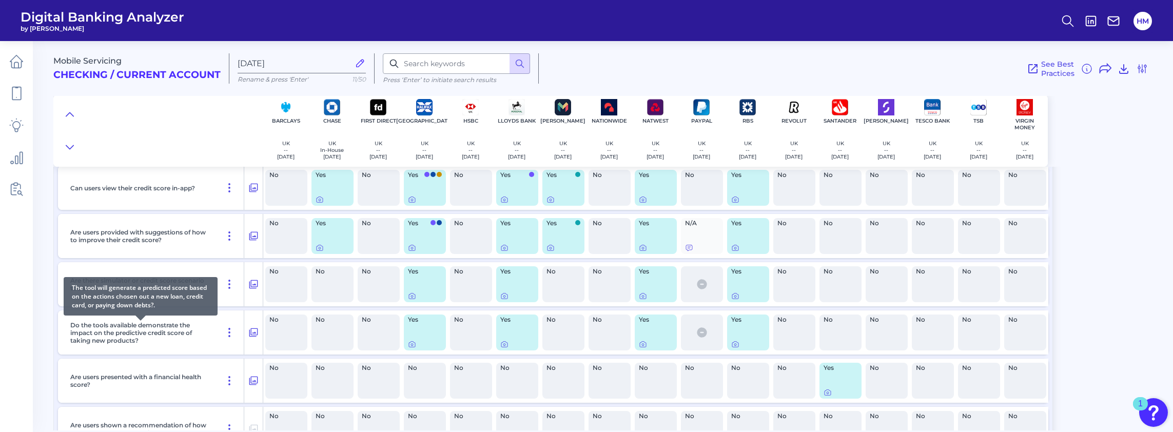
scroll to position [1500, 0]
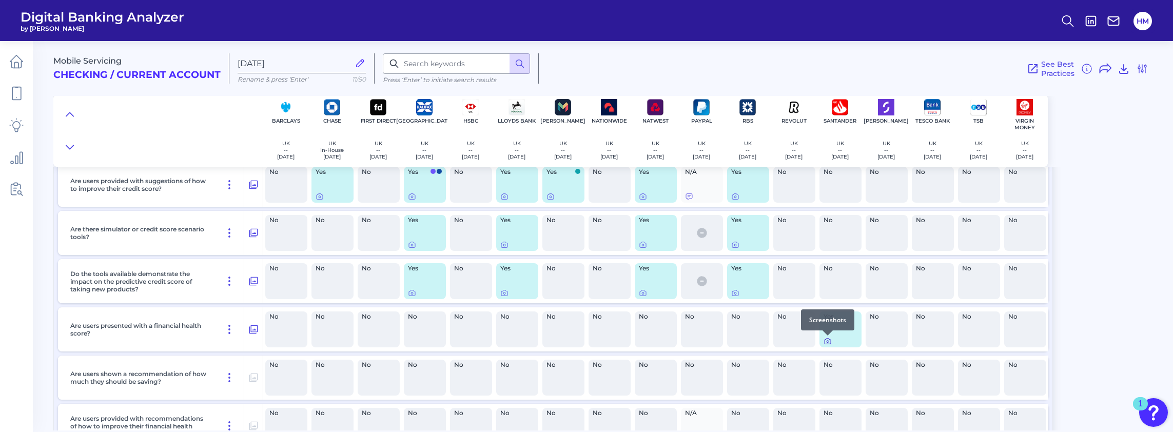
click at [827, 342] on icon at bounding box center [828, 341] width 8 height 8
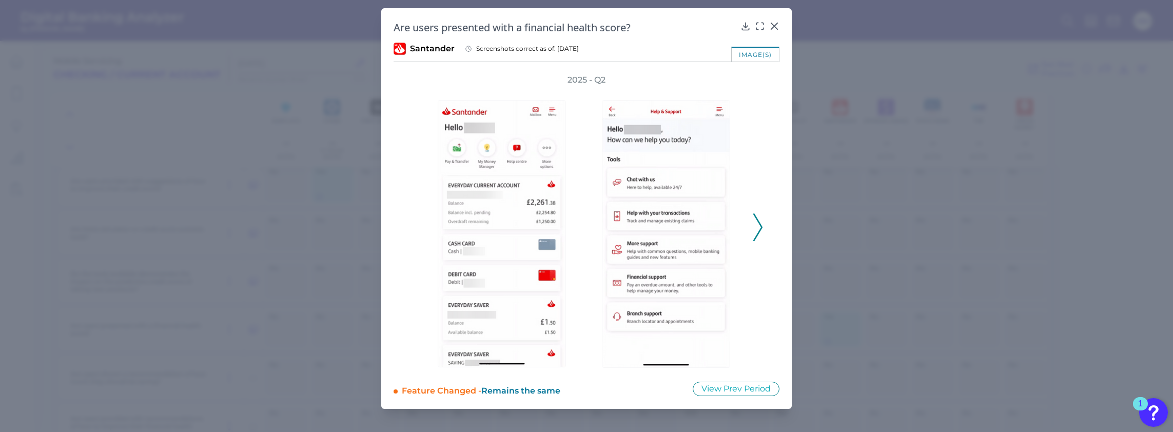
click at [756, 230] on icon at bounding box center [757, 227] width 9 height 28
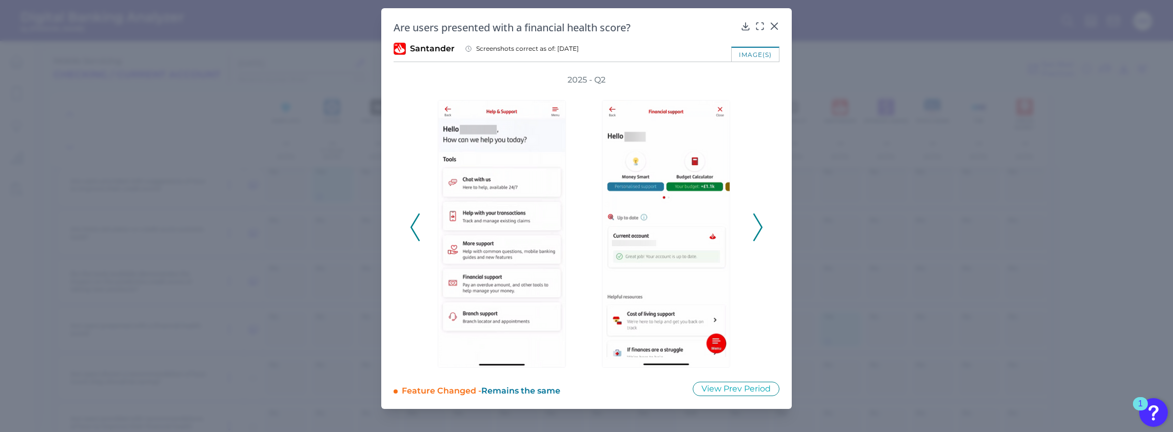
click at [756, 230] on icon at bounding box center [757, 227] width 9 height 28
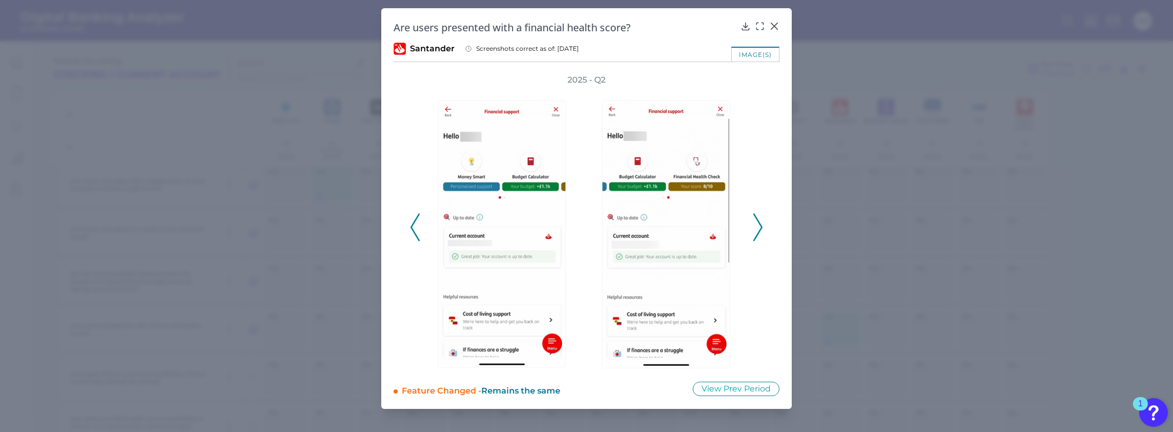
click at [756, 230] on icon at bounding box center [757, 227] width 9 height 28
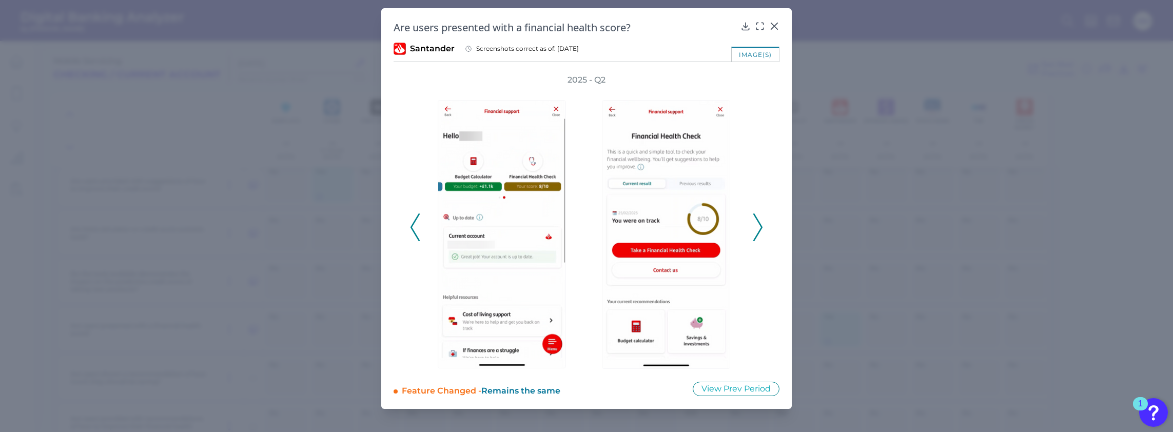
click at [756, 230] on icon at bounding box center [757, 227] width 9 height 28
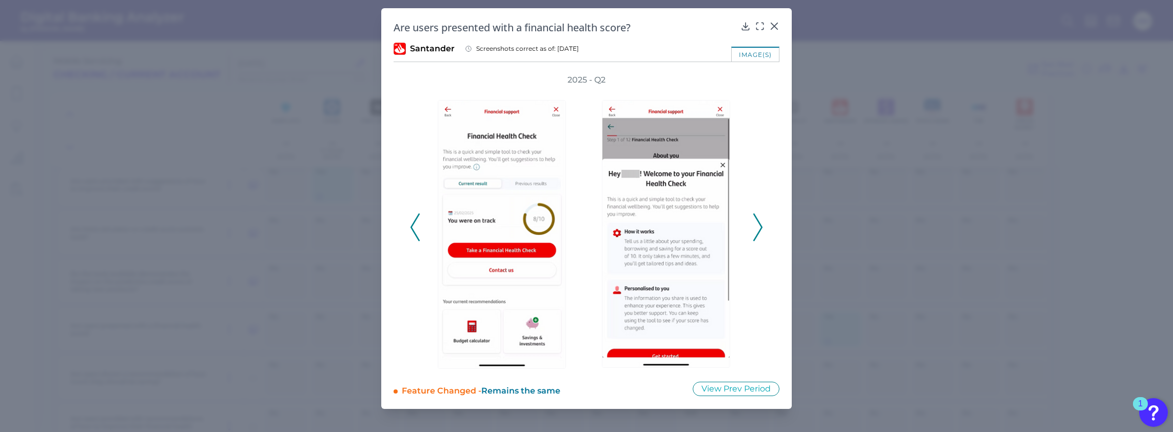
click at [756, 230] on icon at bounding box center [757, 227] width 9 height 28
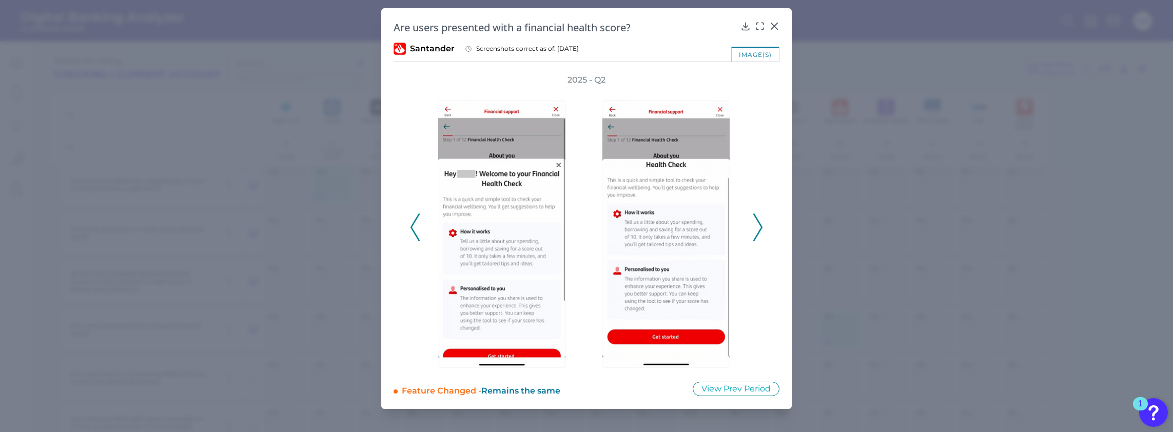
click at [756, 230] on icon at bounding box center [757, 227] width 9 height 28
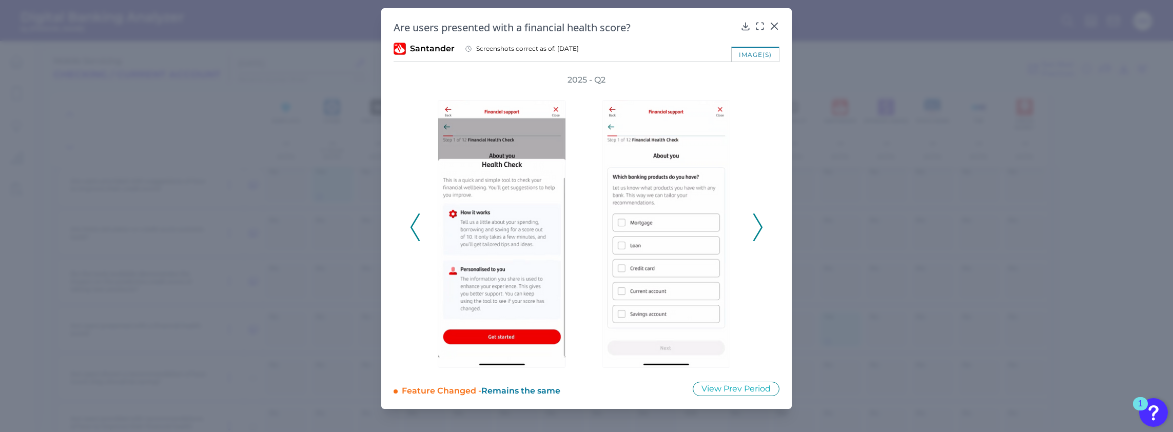
click at [756, 230] on icon at bounding box center [757, 227] width 9 height 28
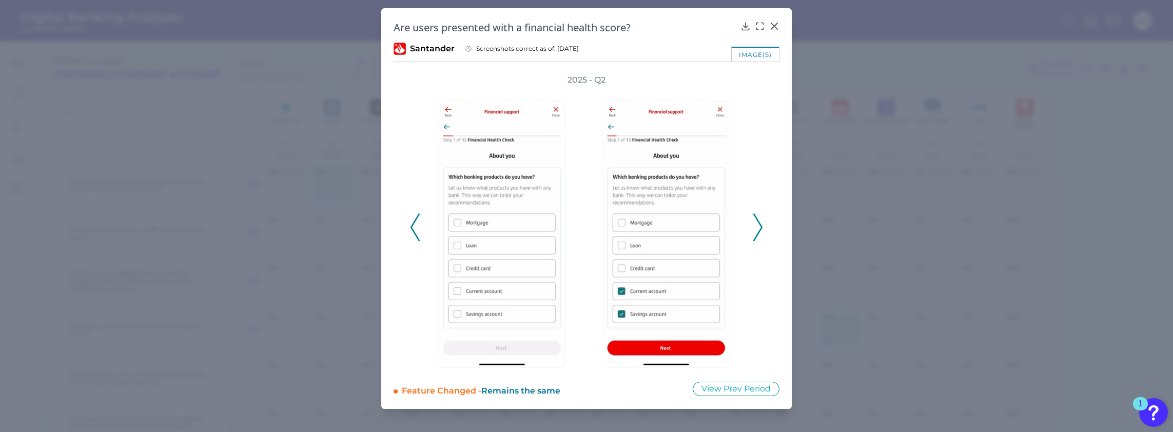
click at [756, 230] on icon at bounding box center [757, 227] width 9 height 28
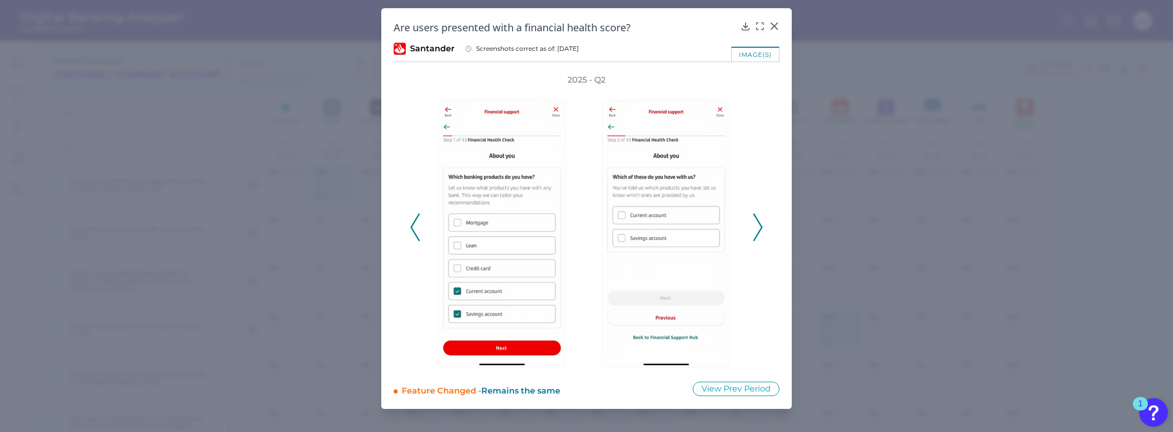
click at [756, 231] on icon at bounding box center [757, 227] width 9 height 28
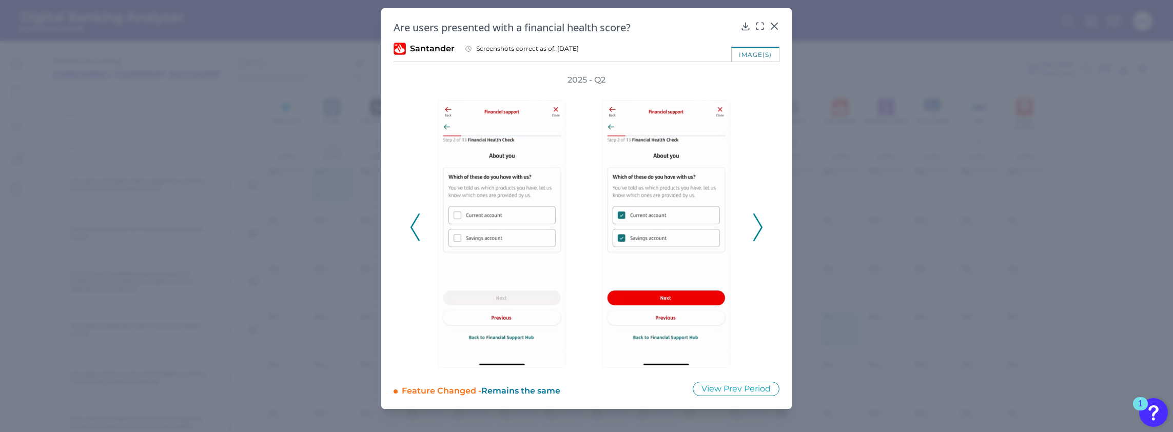
click at [756, 231] on icon at bounding box center [757, 227] width 9 height 28
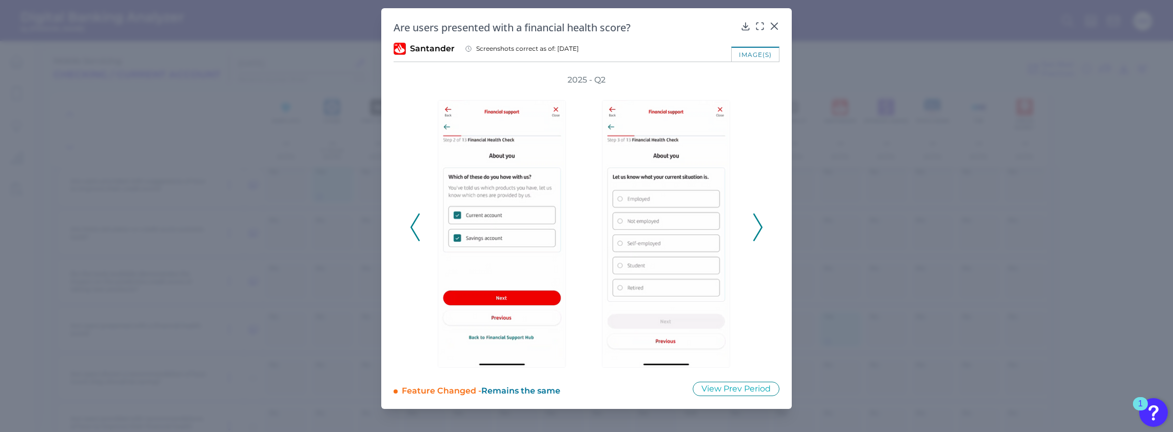
click at [756, 231] on icon at bounding box center [757, 227] width 9 height 28
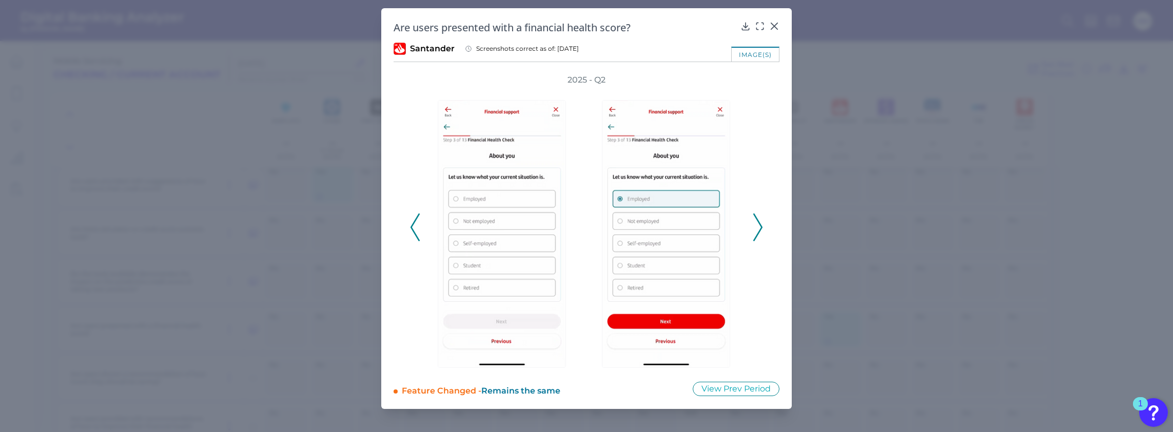
click at [756, 231] on icon at bounding box center [757, 227] width 9 height 28
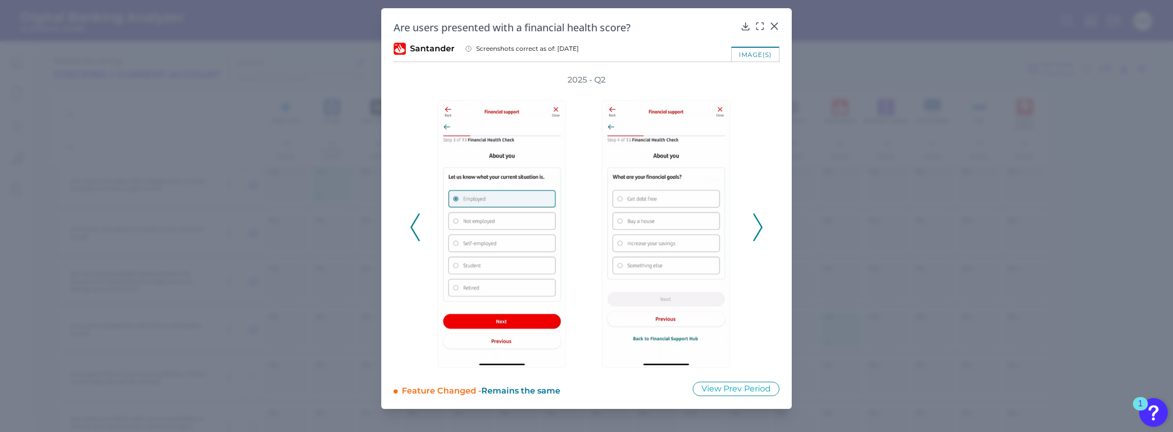
click at [756, 231] on icon at bounding box center [757, 227] width 9 height 28
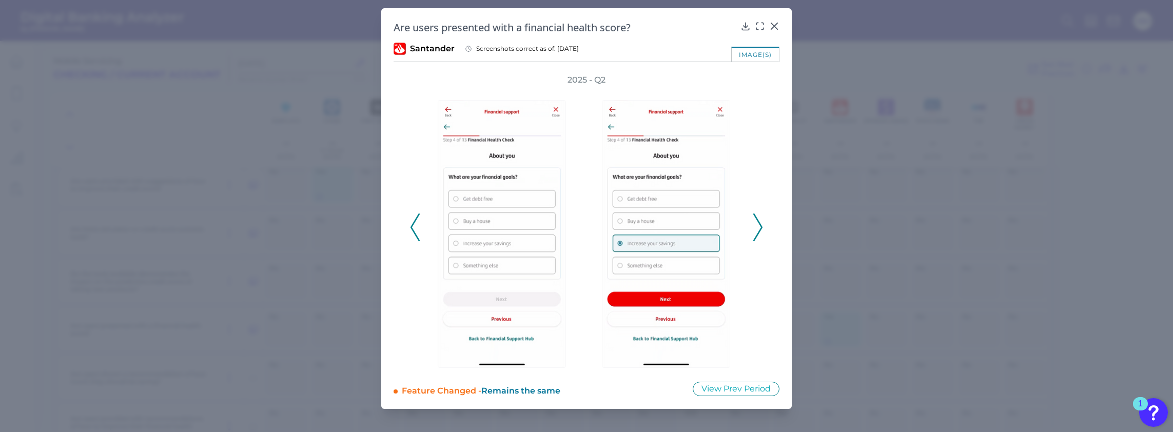
click at [756, 231] on icon at bounding box center [757, 227] width 9 height 28
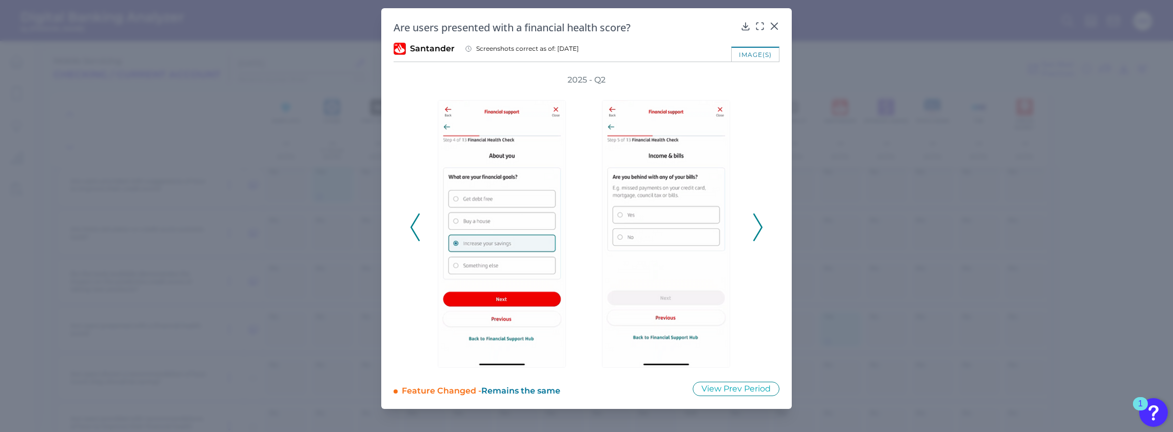
click at [756, 231] on icon at bounding box center [757, 227] width 9 height 28
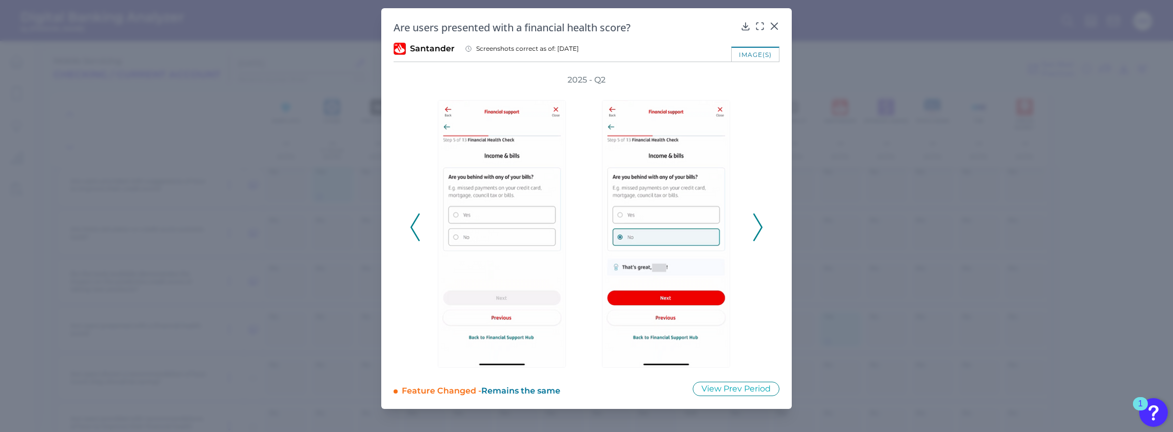
click at [756, 231] on icon at bounding box center [757, 227] width 9 height 28
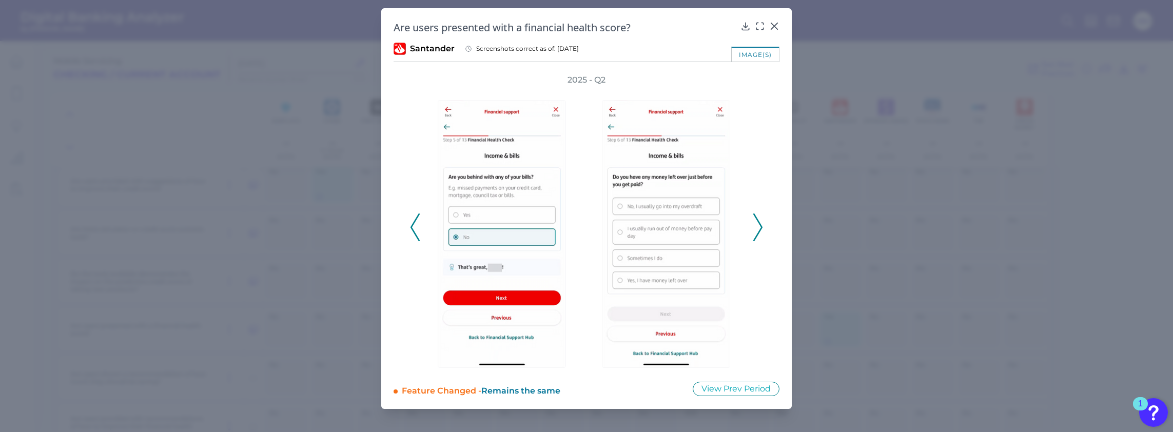
click at [756, 231] on icon at bounding box center [757, 227] width 9 height 28
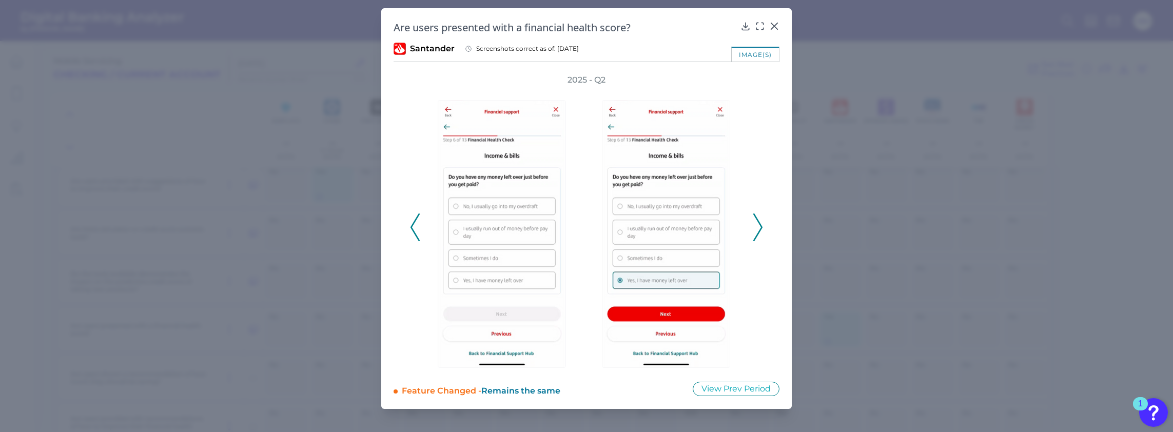
click at [756, 231] on icon at bounding box center [757, 227] width 9 height 28
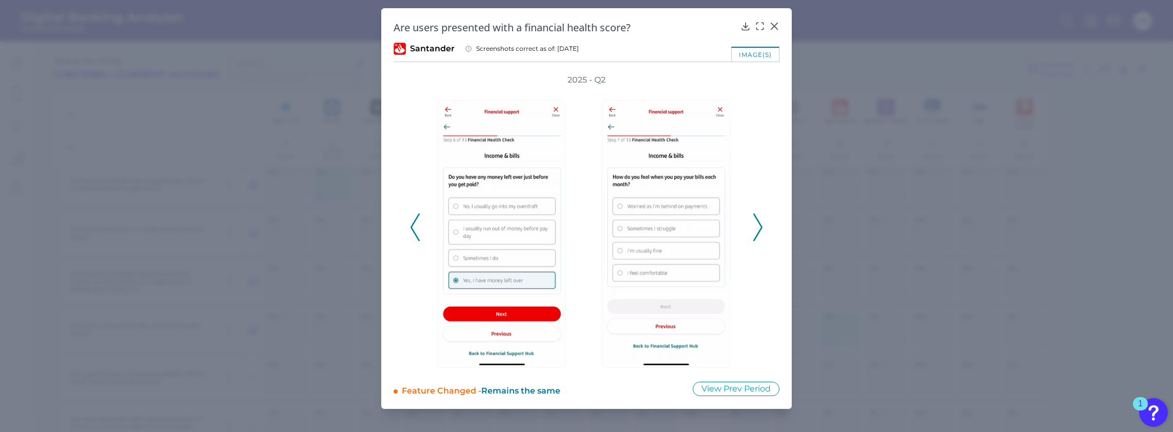
click at [773, 27] on icon at bounding box center [774, 26] width 10 height 10
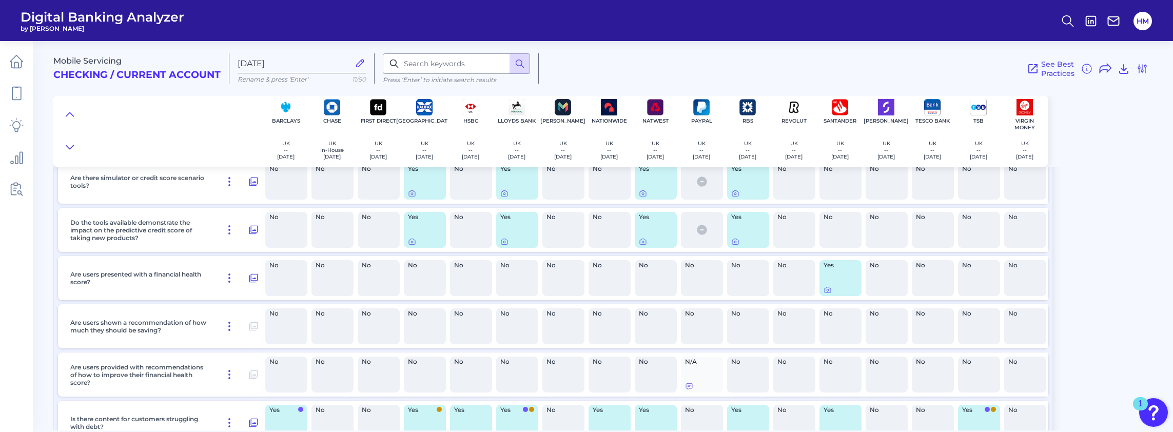
scroll to position [1602, 0]
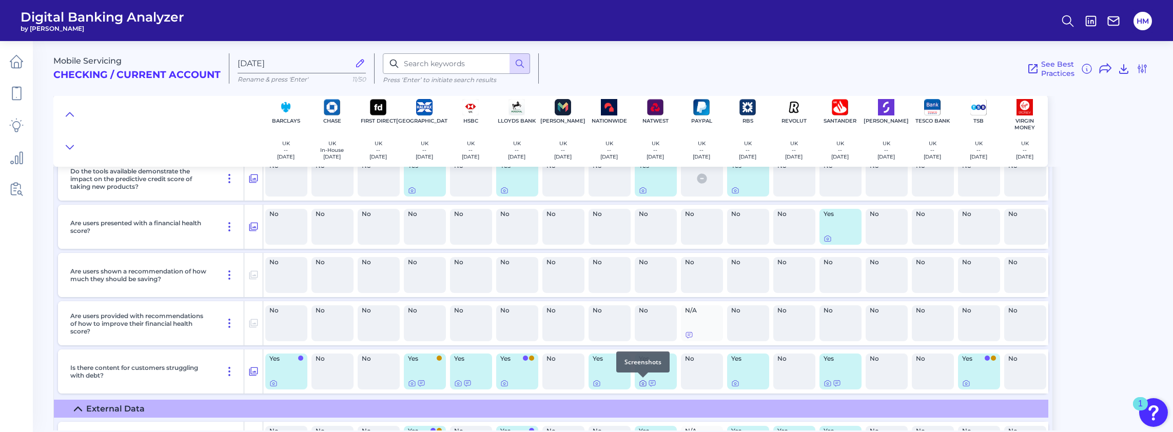
click at [643, 385] on icon at bounding box center [643, 383] width 8 height 8
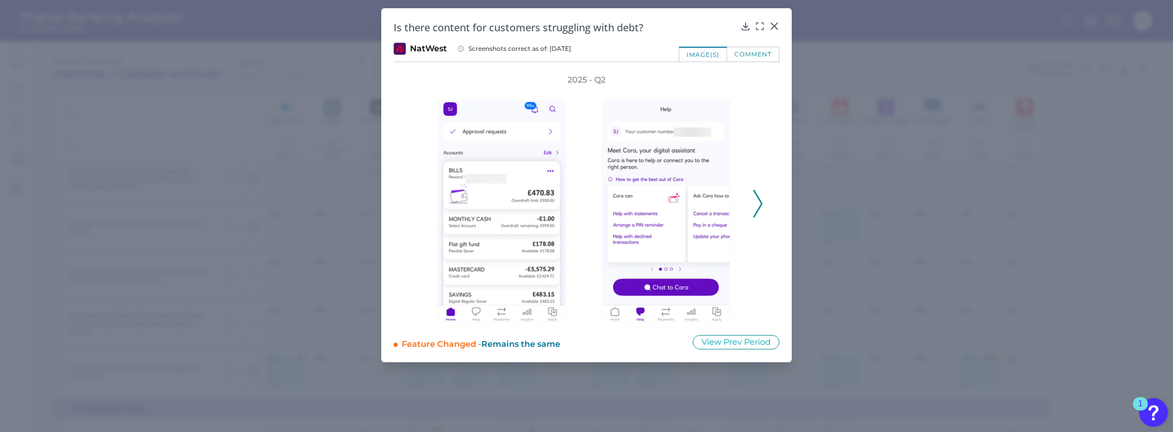
click at [762, 202] on button at bounding box center [758, 204] width 10 height 28
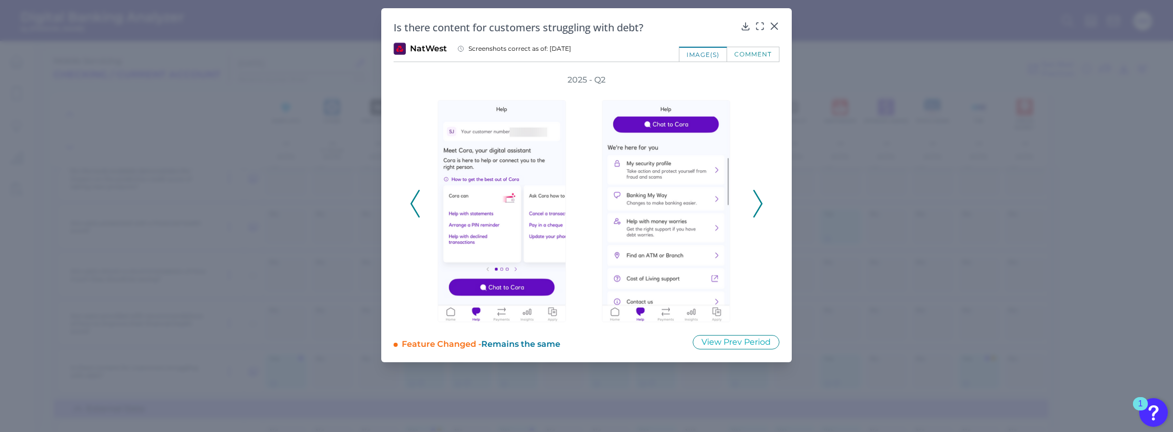
click at [758, 202] on icon at bounding box center [757, 204] width 9 height 28
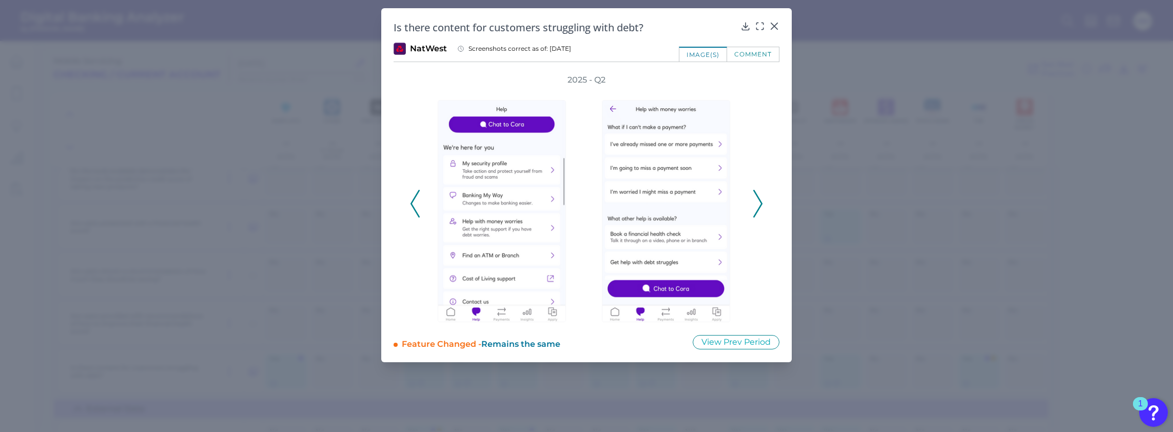
click at [758, 202] on icon at bounding box center [757, 204] width 9 height 28
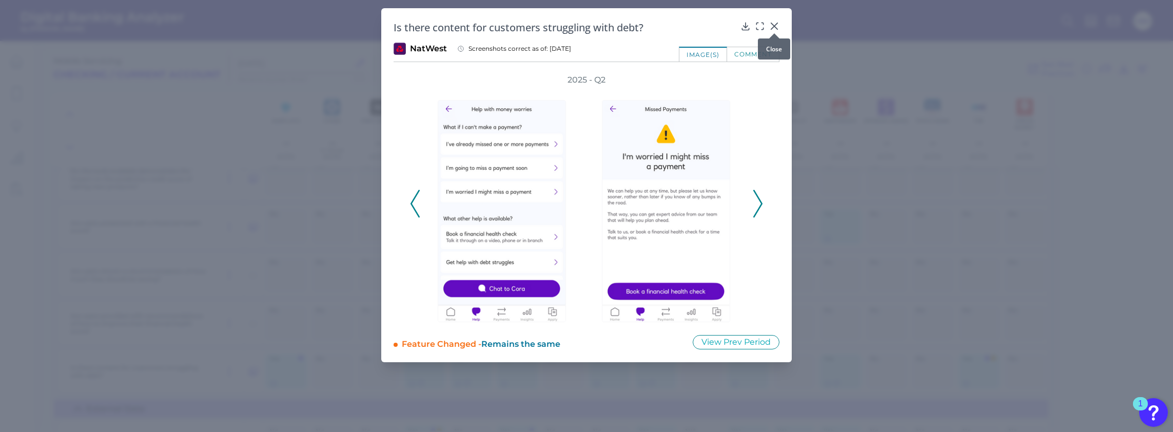
click at [776, 26] on icon at bounding box center [774, 26] width 10 height 10
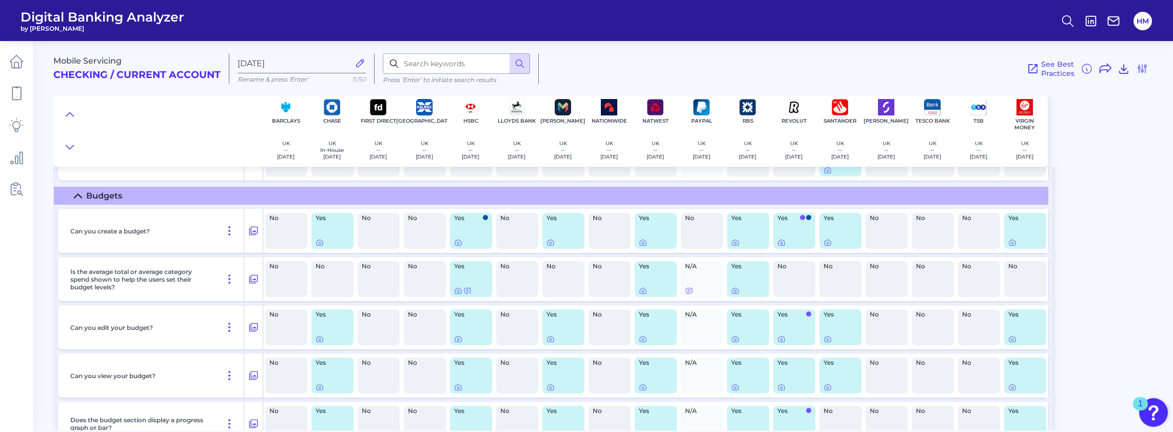
scroll to position [781, 0]
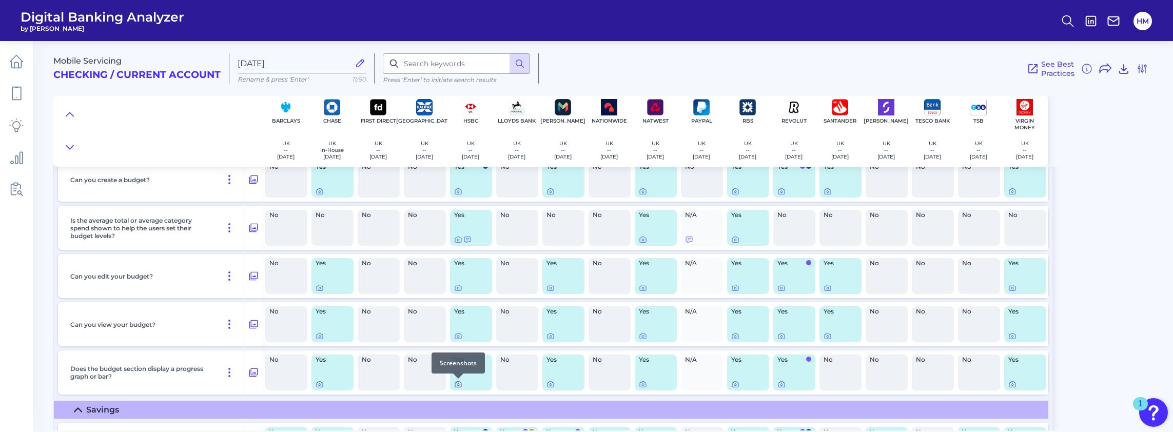
click at [458, 385] on icon at bounding box center [458, 384] width 8 height 8
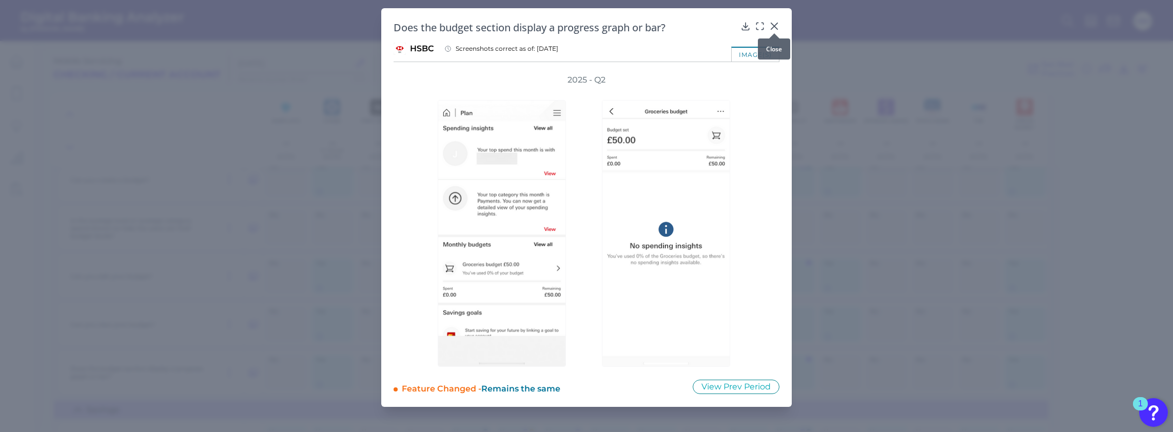
click at [779, 25] on icon at bounding box center [774, 26] width 10 height 10
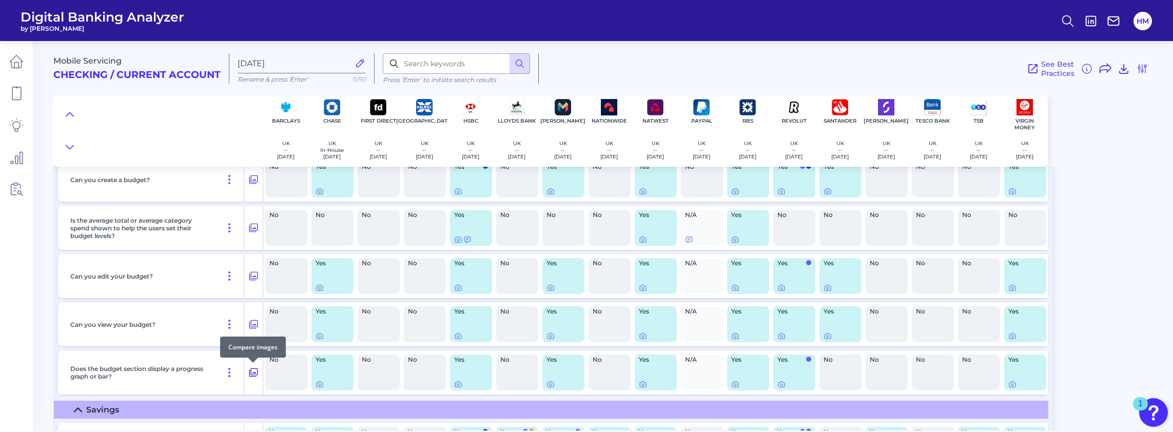
click at [249, 374] on icon at bounding box center [253, 372] width 9 height 9
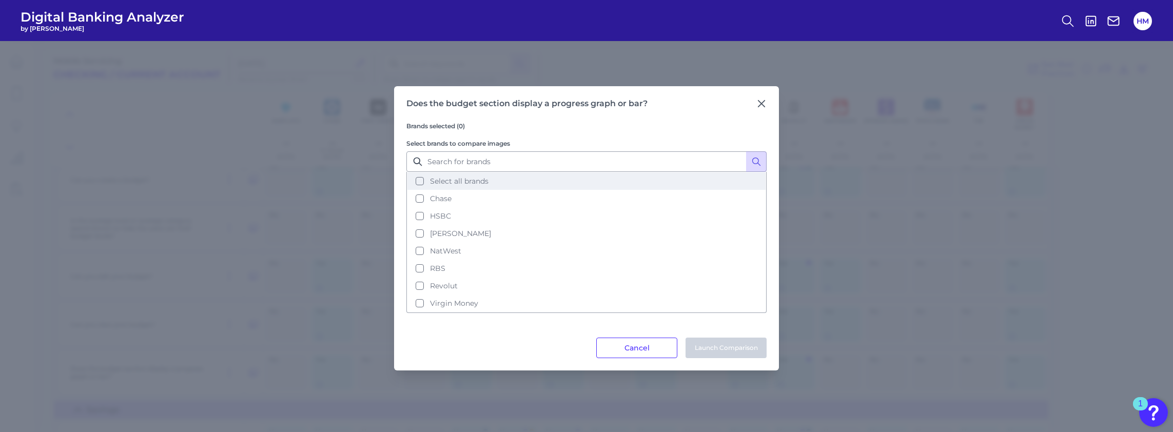
click at [418, 180] on button "Select all brands" at bounding box center [586, 180] width 358 height 17
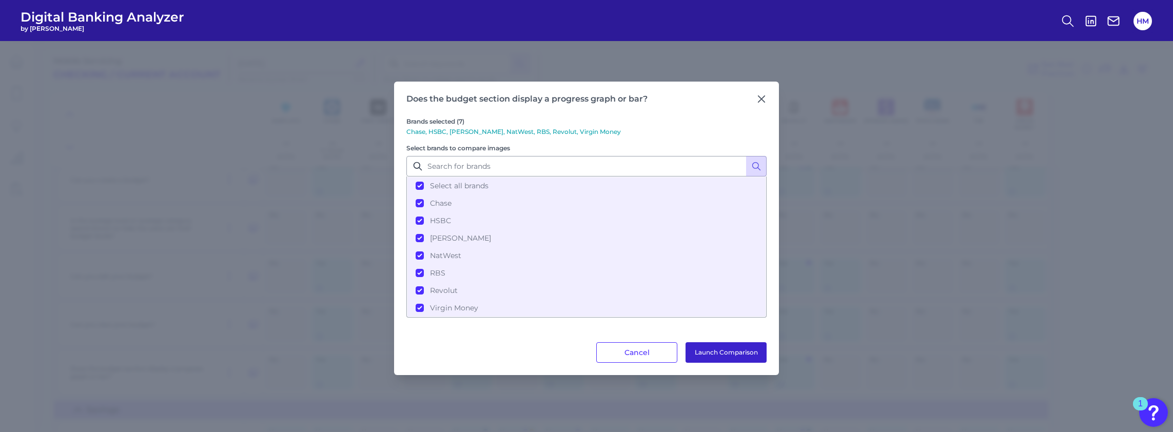
click at [702, 348] on button "Launch Comparison" at bounding box center [725, 352] width 81 height 21
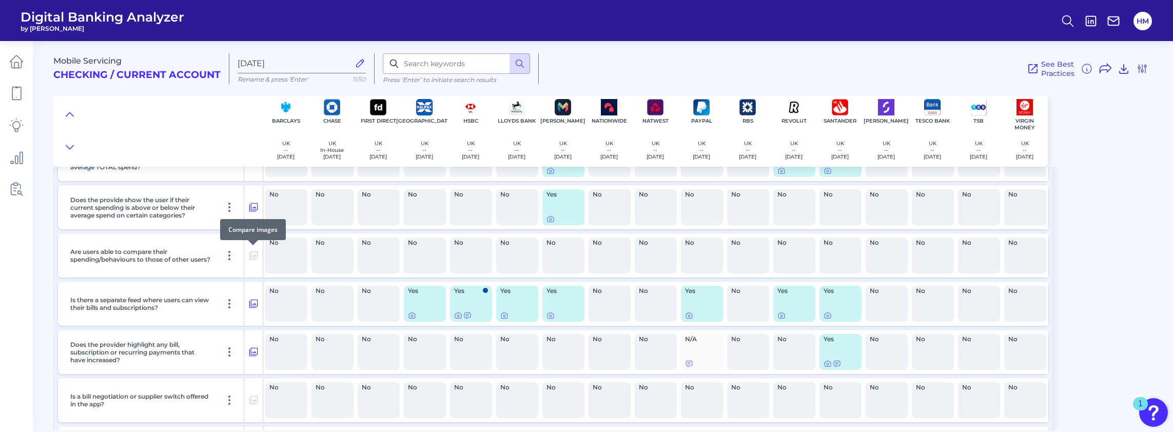
scroll to position [268, 0]
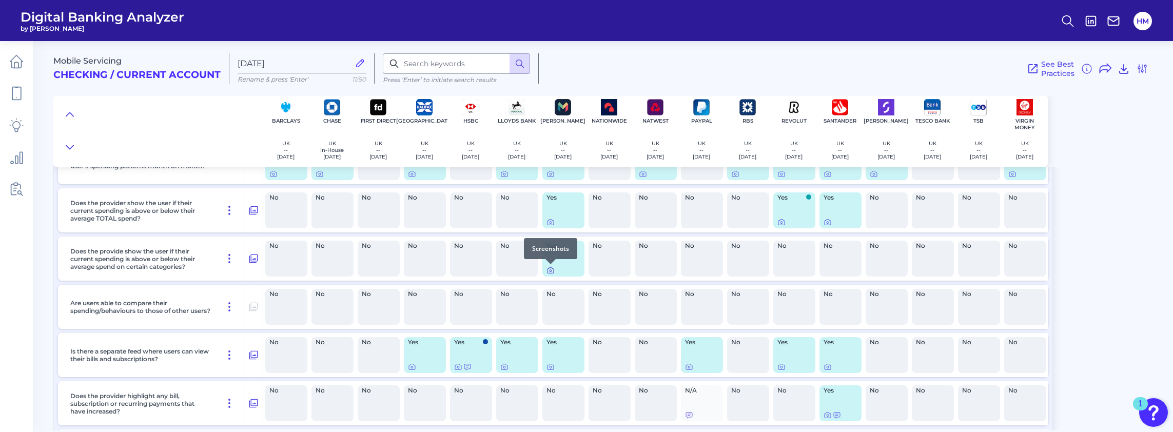
click at [554, 270] on icon at bounding box center [550, 270] width 8 height 8
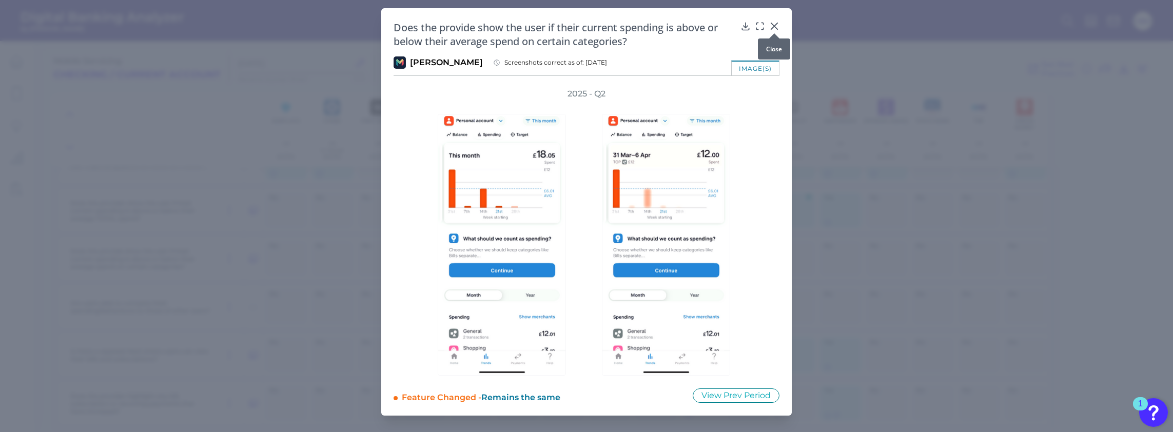
click at [773, 24] on icon at bounding box center [774, 26] width 10 height 10
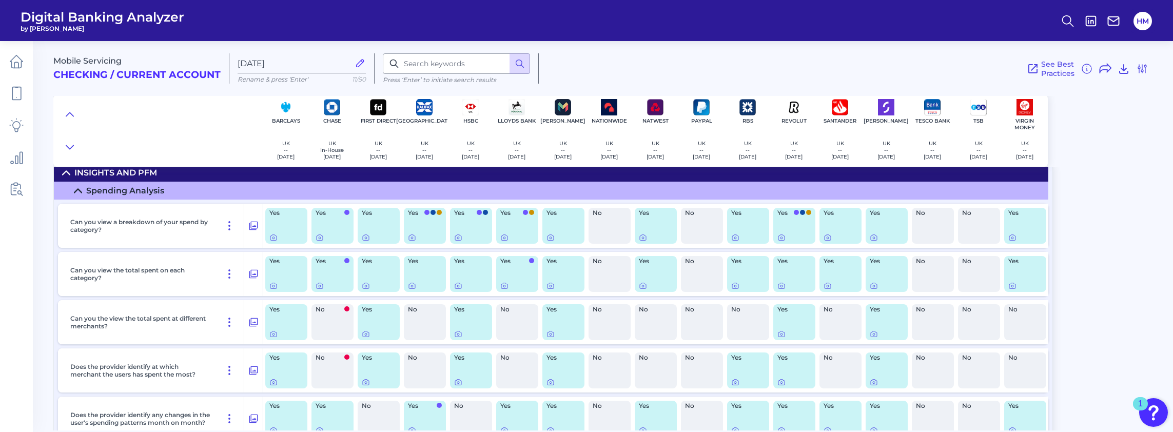
scroll to position [0, 0]
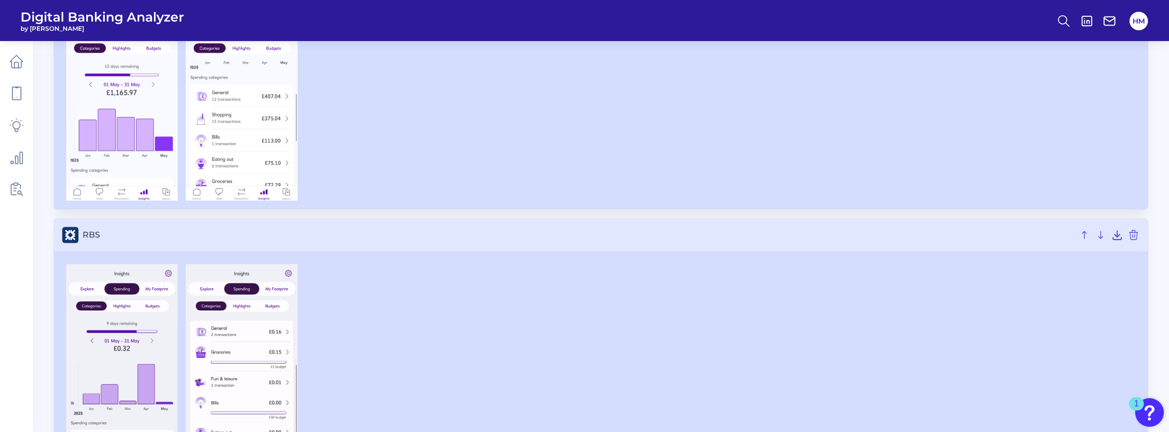
scroll to position [2309, 0]
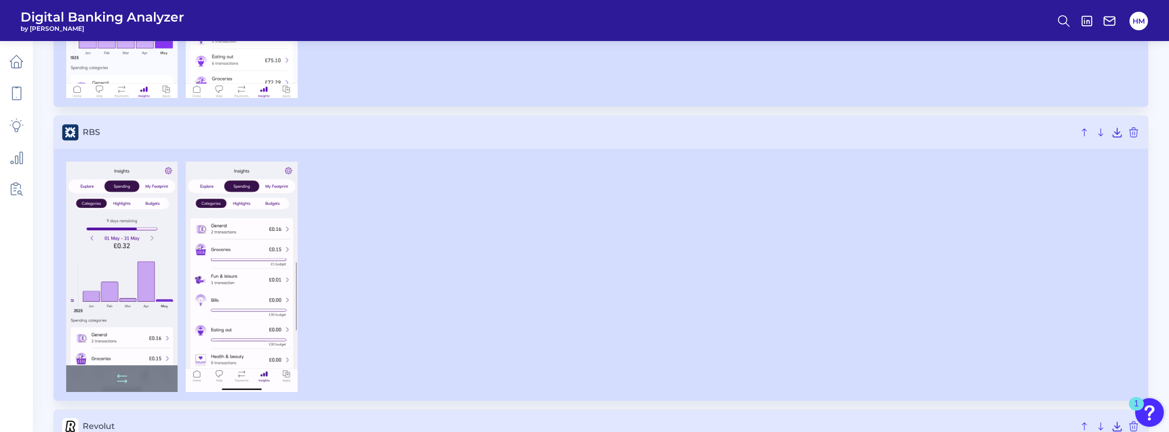
click at [130, 261] on img at bounding box center [121, 277] width 111 height 230
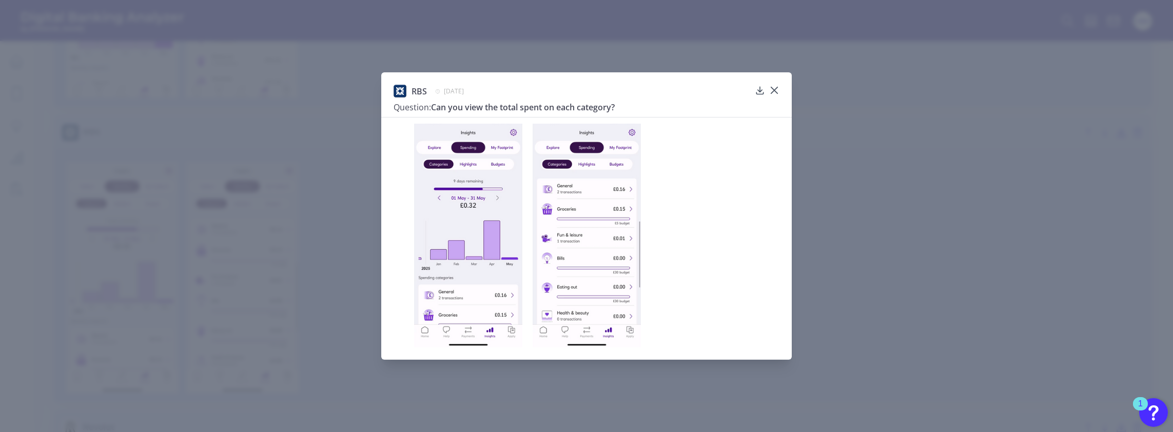
click at [771, 90] on icon at bounding box center [774, 90] width 10 height 10
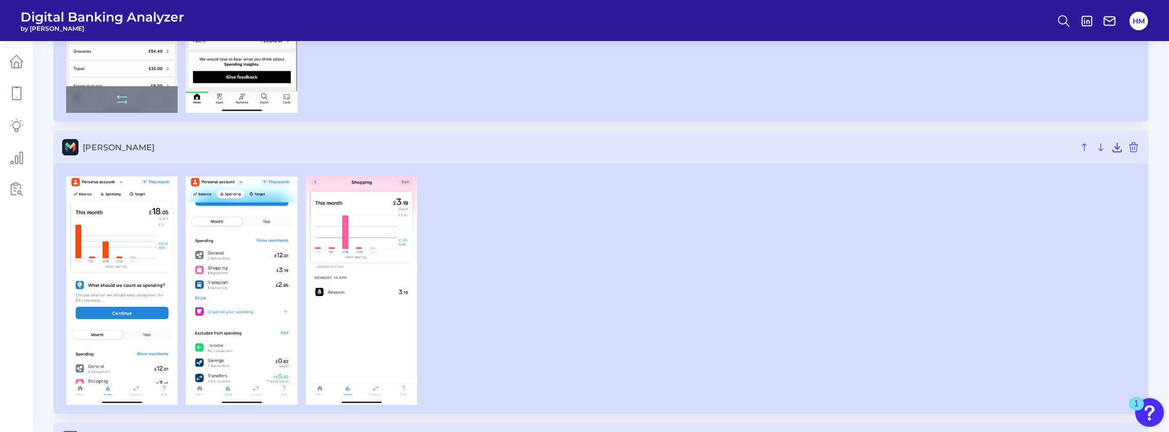
scroll to position [1796, 0]
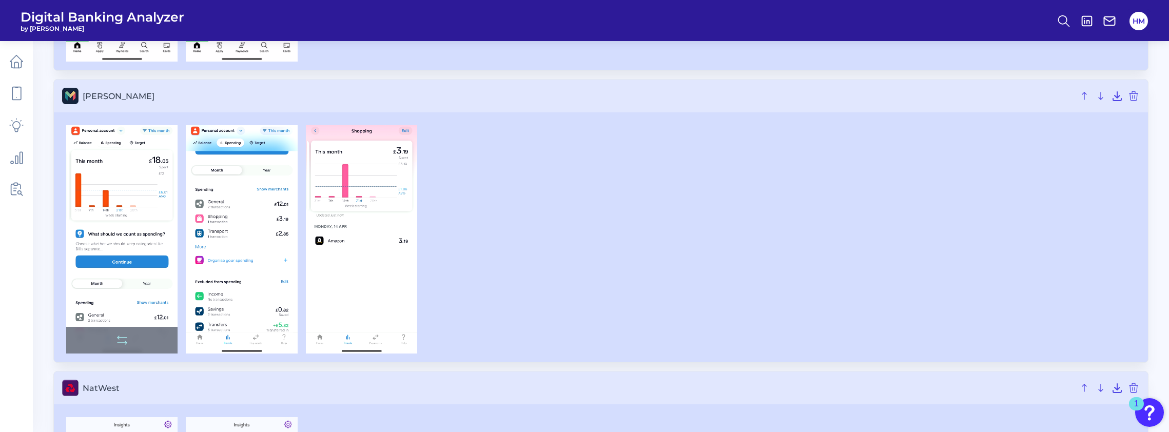
click at [131, 236] on img at bounding box center [121, 239] width 111 height 228
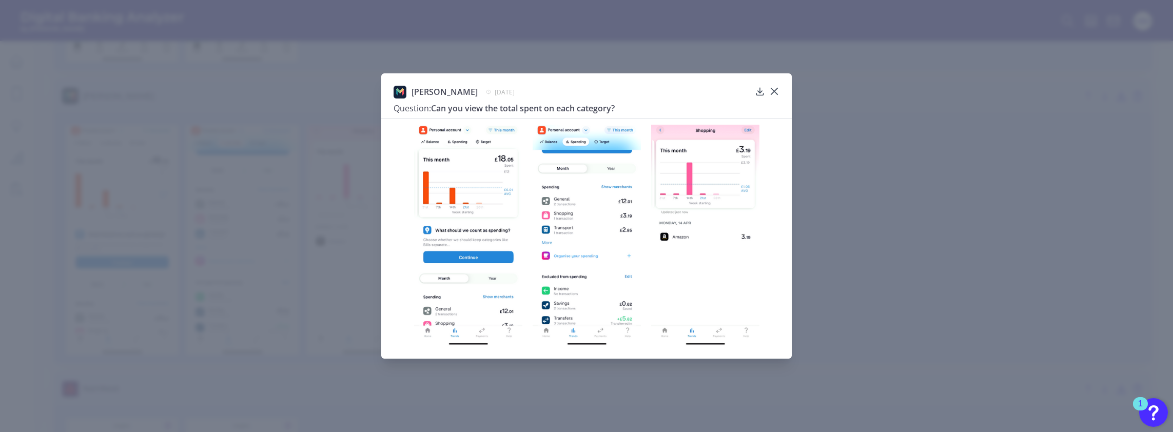
click at [331, 230] on div "Monzo April 23, 2025 Question: Can you view the total spent on each category?" at bounding box center [586, 216] width 1173 height 432
click at [774, 88] on icon at bounding box center [774, 91] width 10 height 10
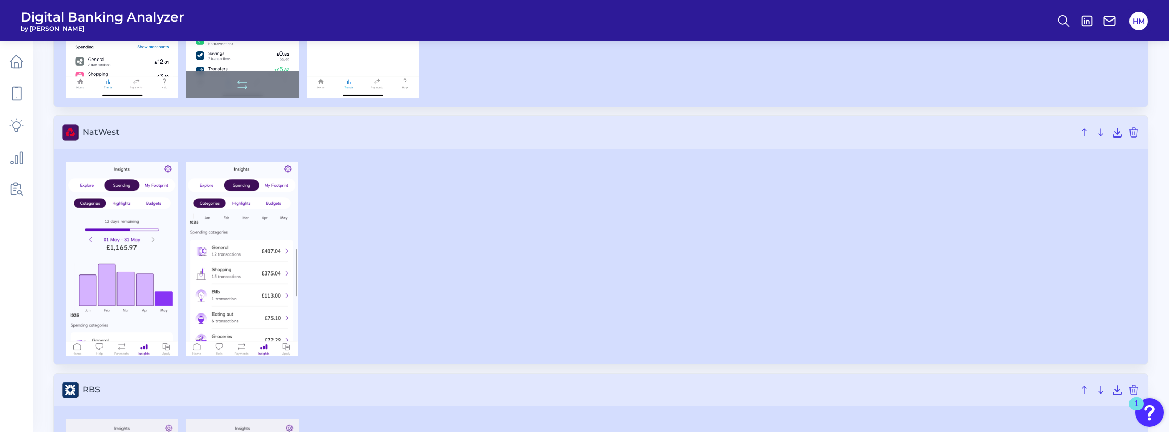
scroll to position [2104, 0]
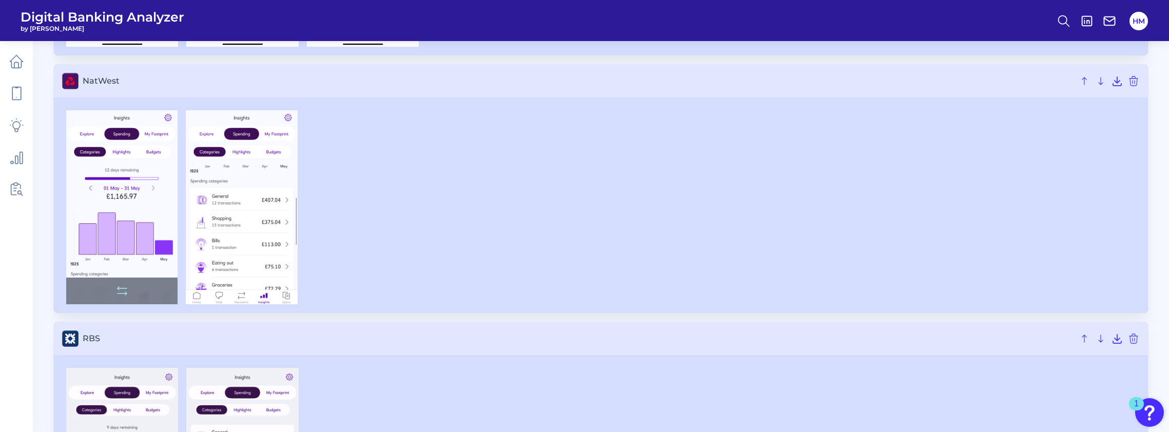
click at [120, 229] on img at bounding box center [121, 207] width 111 height 194
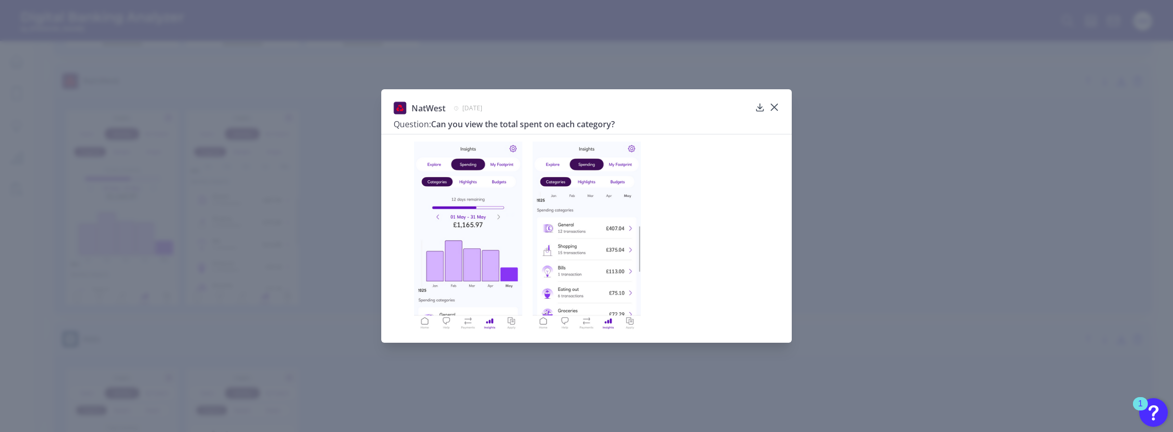
click at [288, 229] on div "NatWest May 20, 2025 Question: Can you view the total spent on each category?" at bounding box center [586, 216] width 1173 height 432
click at [773, 106] on icon at bounding box center [774, 107] width 6 height 6
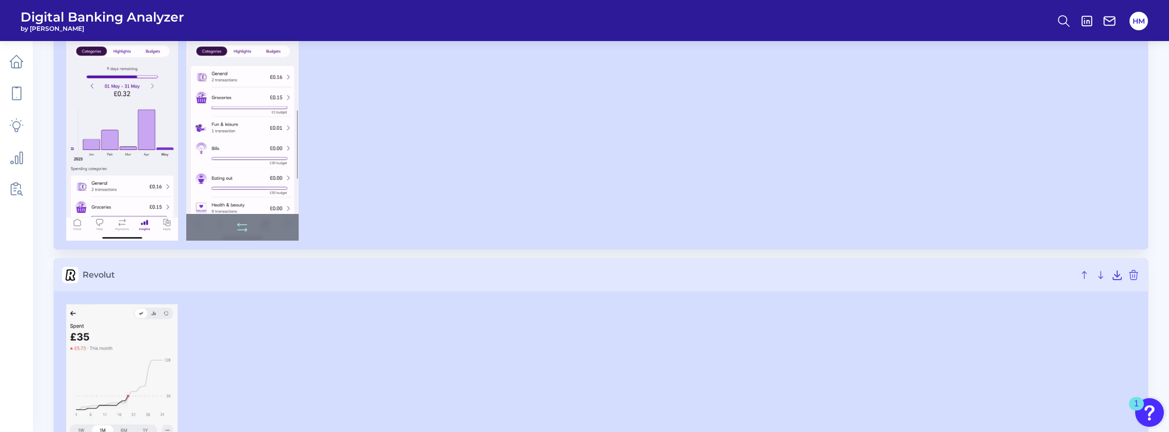
scroll to position [2617, 0]
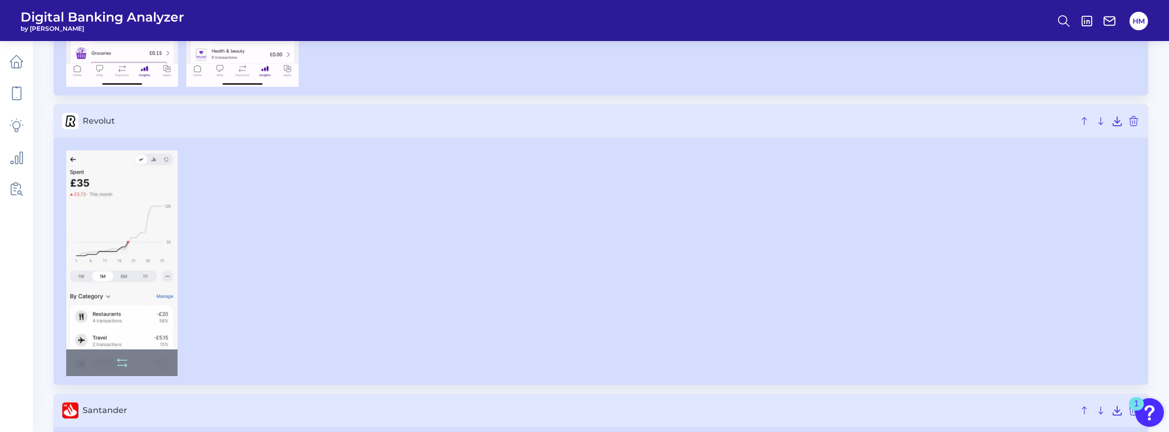
click at [139, 258] on img at bounding box center [121, 263] width 111 height 226
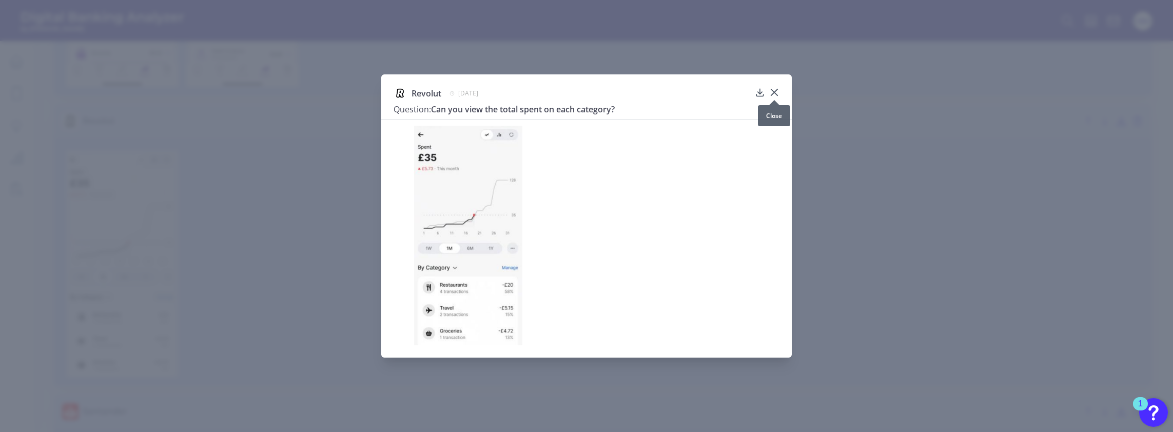
click at [774, 91] on icon at bounding box center [774, 92] width 10 height 10
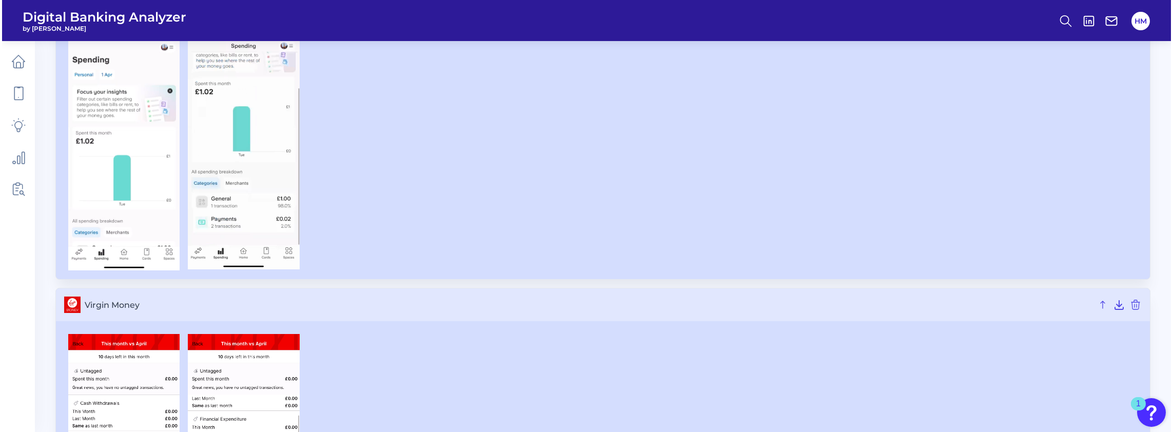
scroll to position [3263, 0]
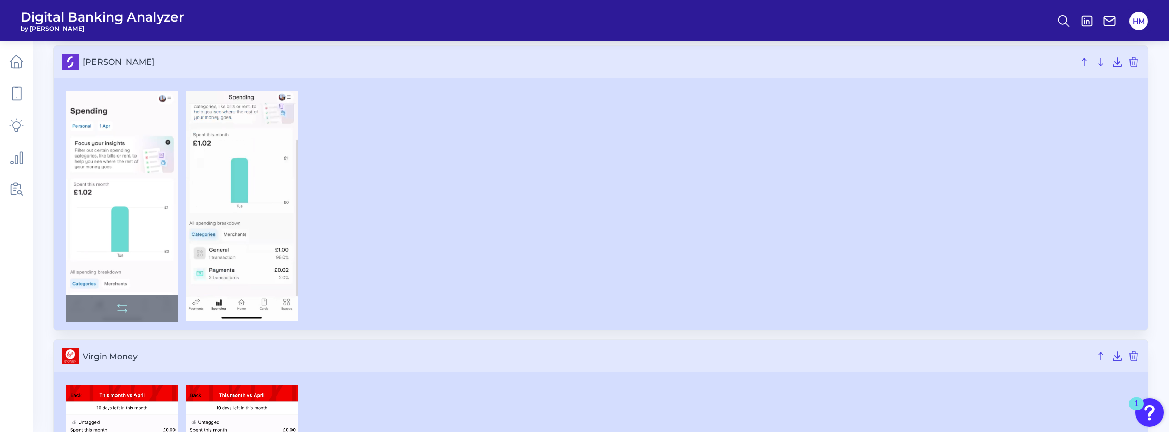
click at [123, 221] on img at bounding box center [121, 206] width 111 height 231
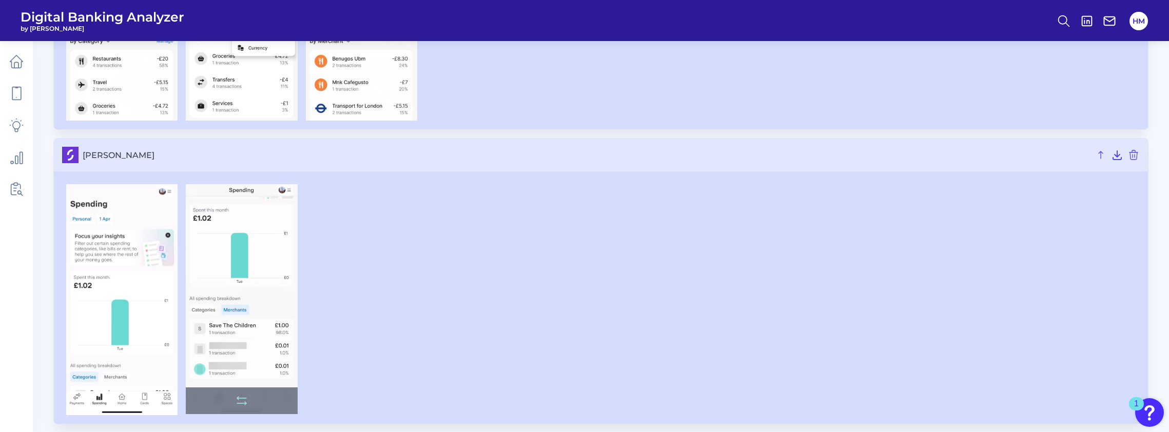
scroll to position [1442, 0]
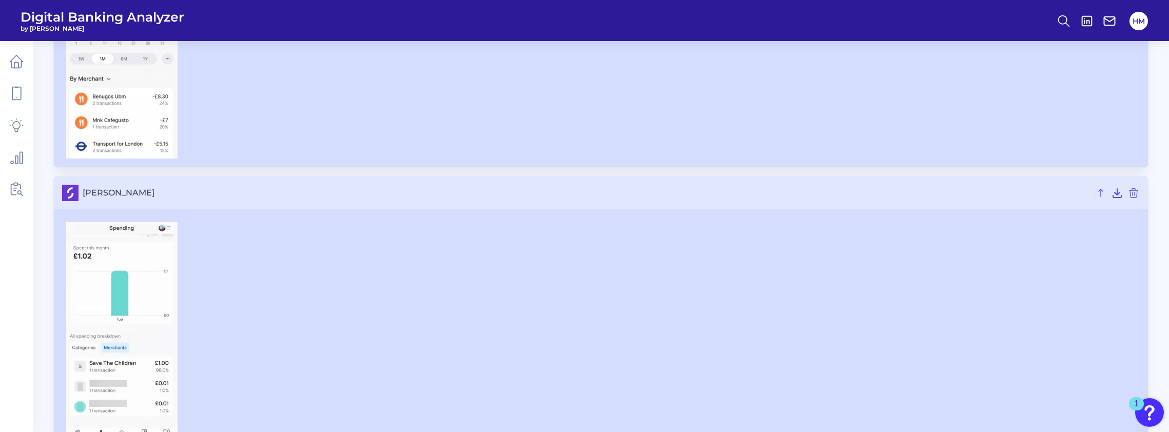
scroll to position [1734, 0]
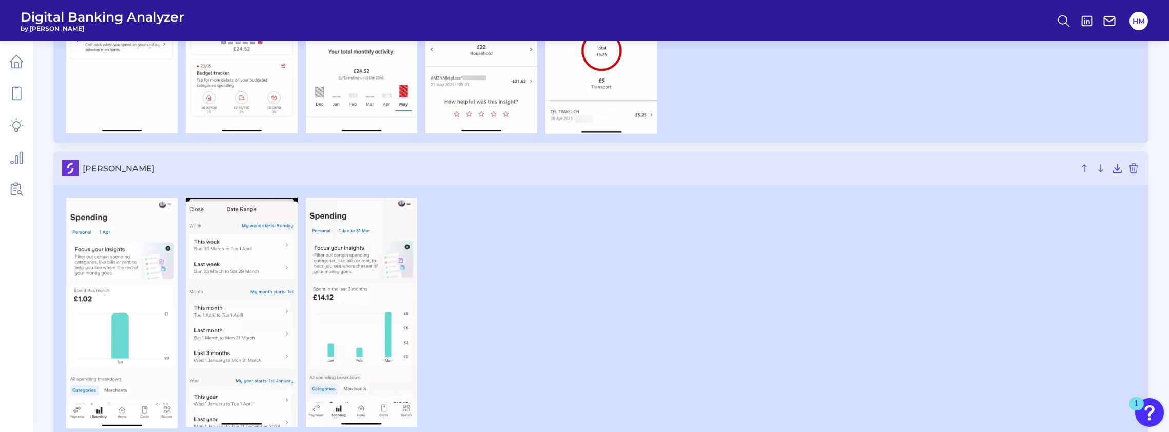
scroll to position [2617, 0]
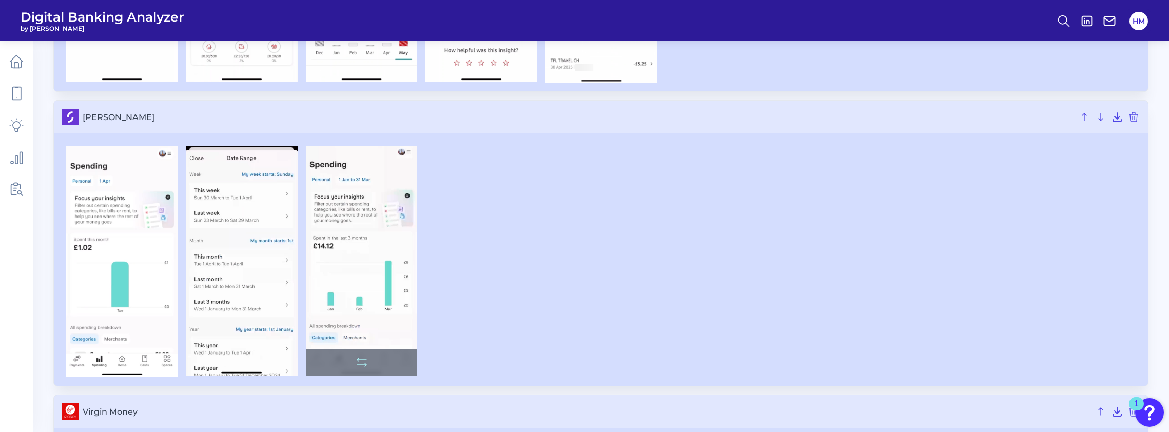
click at [362, 272] on img at bounding box center [361, 260] width 111 height 229
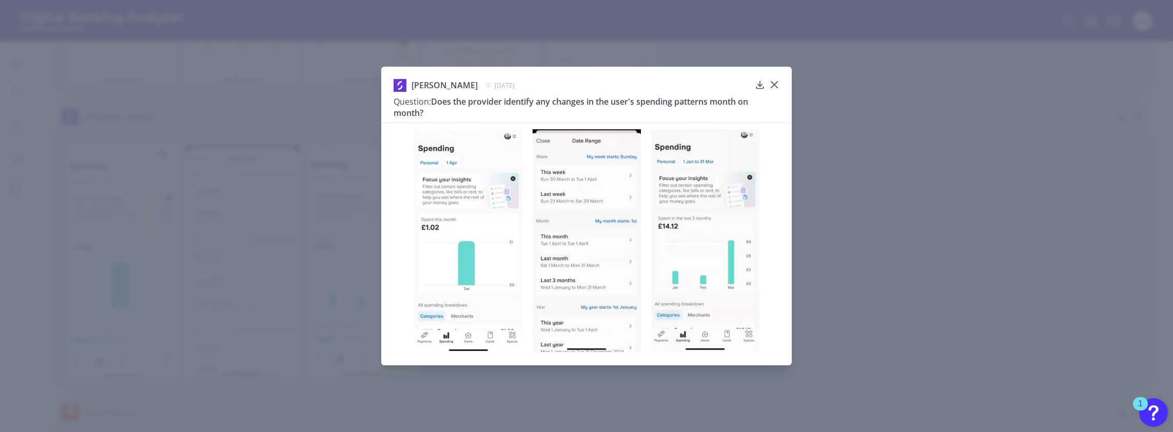
drag, startPoint x: 486, startPoint y: 203, endPoint x: 692, endPoint y: 189, distance: 205.7
click at [776, 83] on icon at bounding box center [774, 85] width 6 height 6
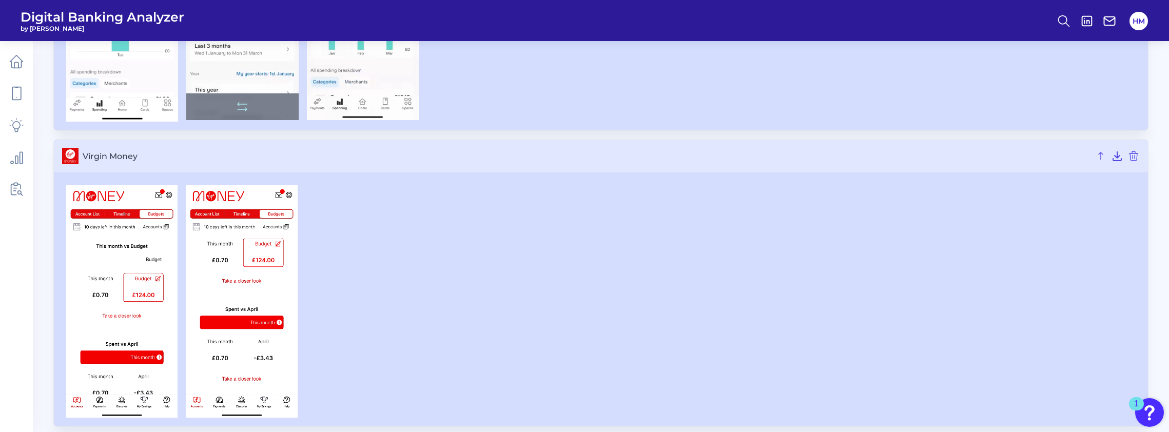
scroll to position [2879, 0]
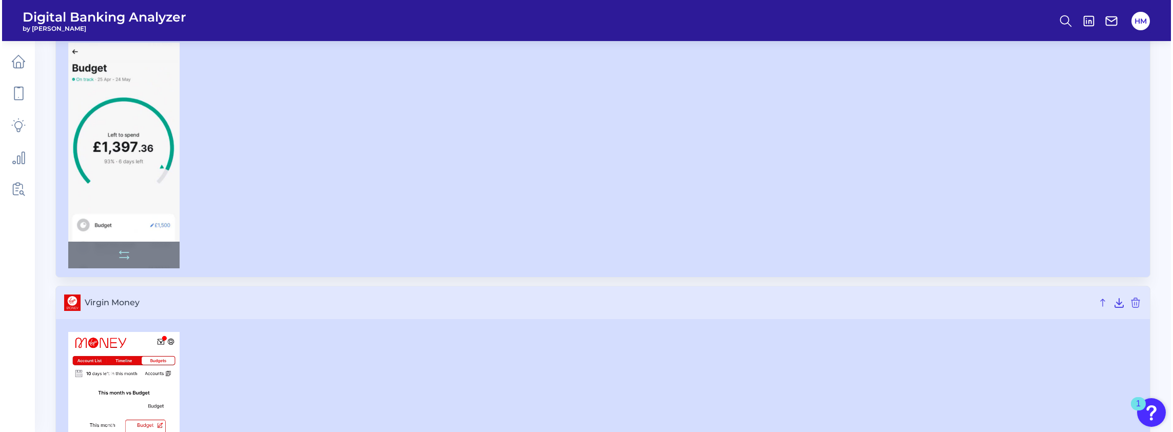
scroll to position [1498, 0]
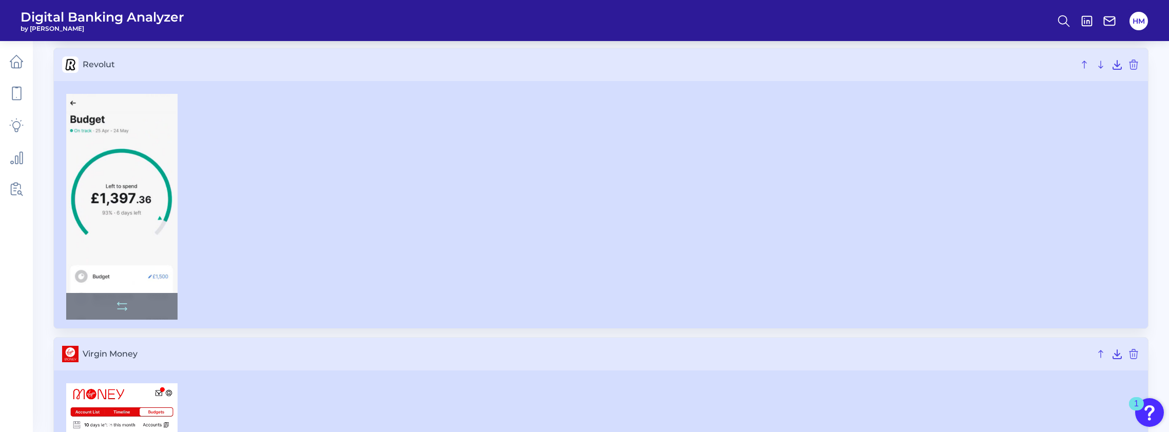
click at [130, 209] on img at bounding box center [121, 207] width 111 height 226
